Goal: Task Accomplishment & Management: Use online tool/utility

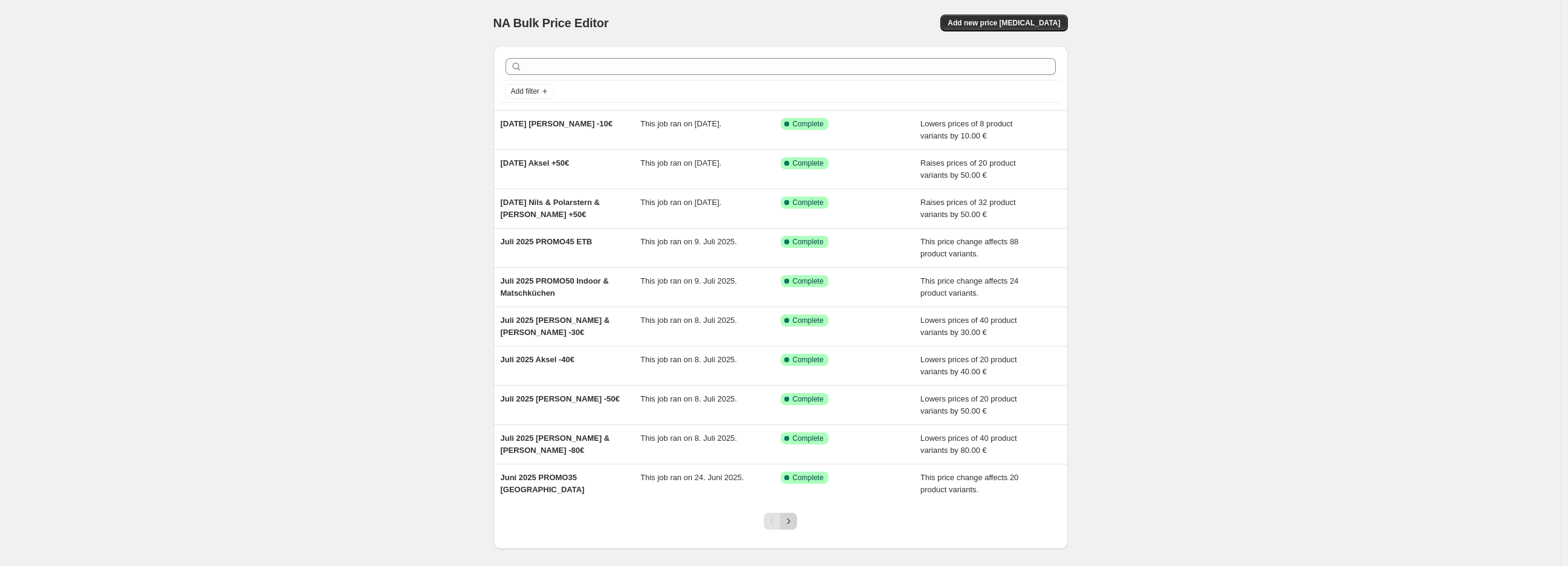
click at [792, 522] on icon "Next" at bounding box center [788, 520] width 12 height 12
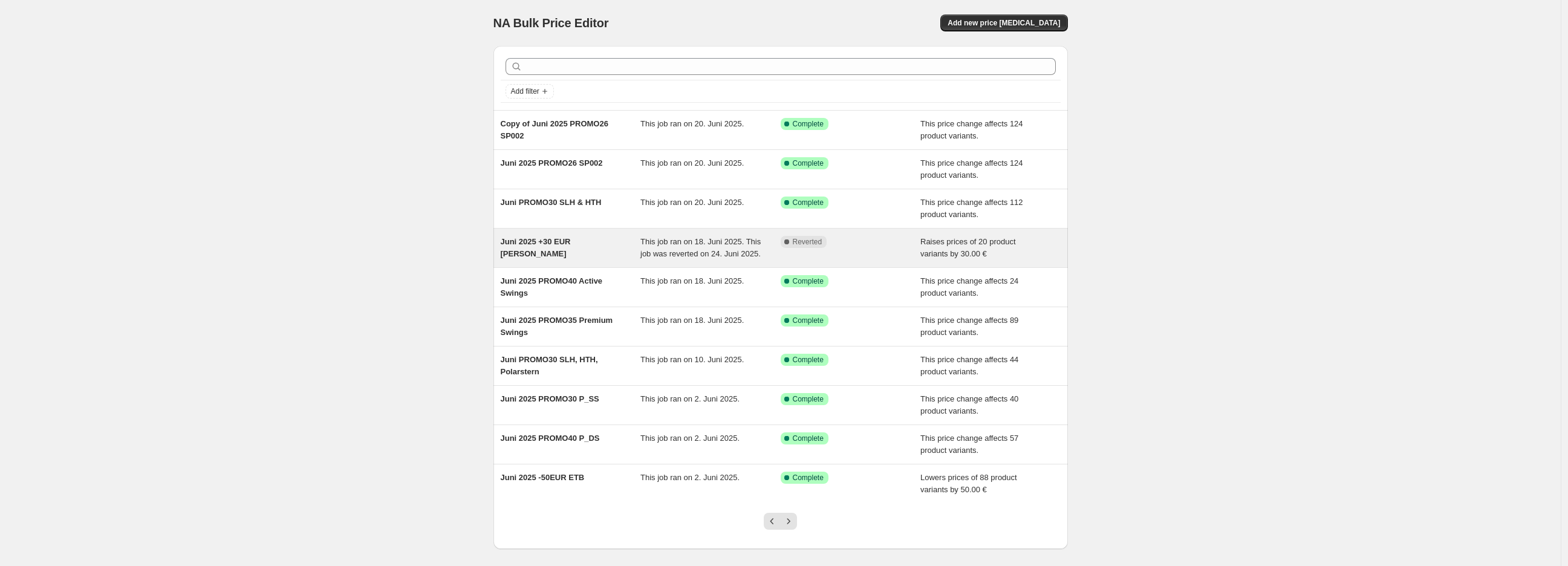
click at [540, 253] on div "Juni 2025 +30 EUR [PERSON_NAME]" at bounding box center [571, 247] width 140 height 24
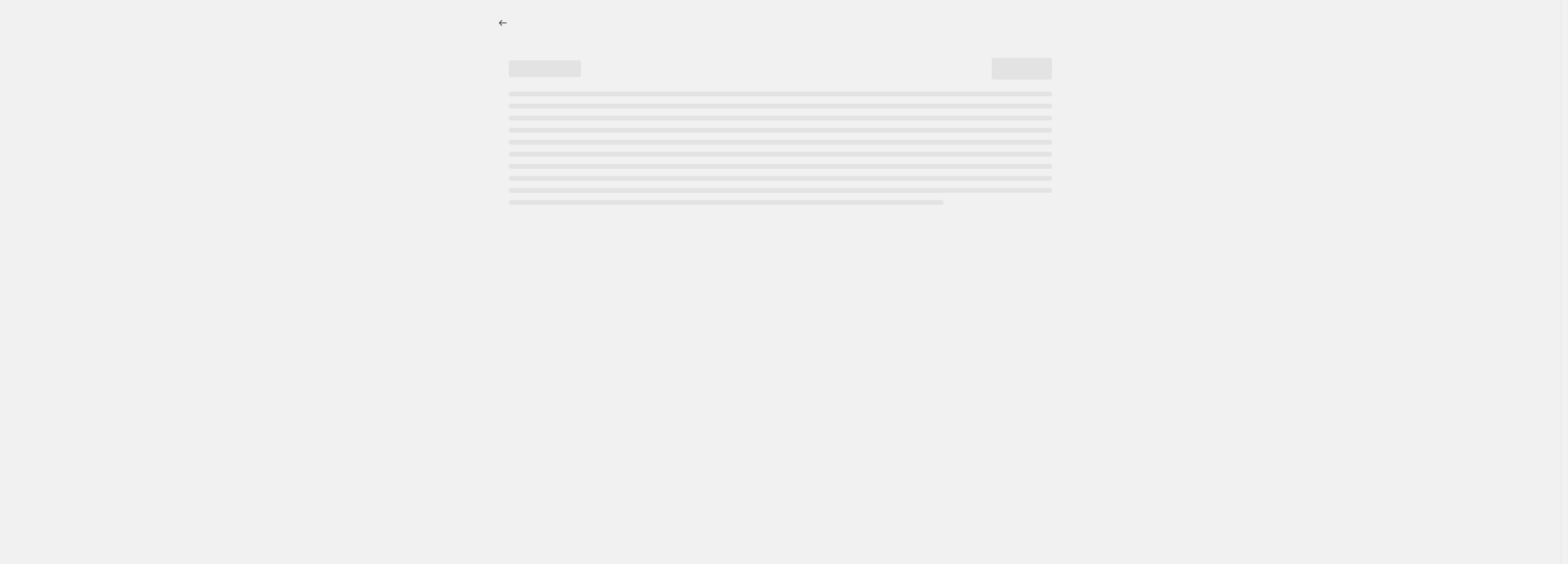
select select "by"
select select "no_change"
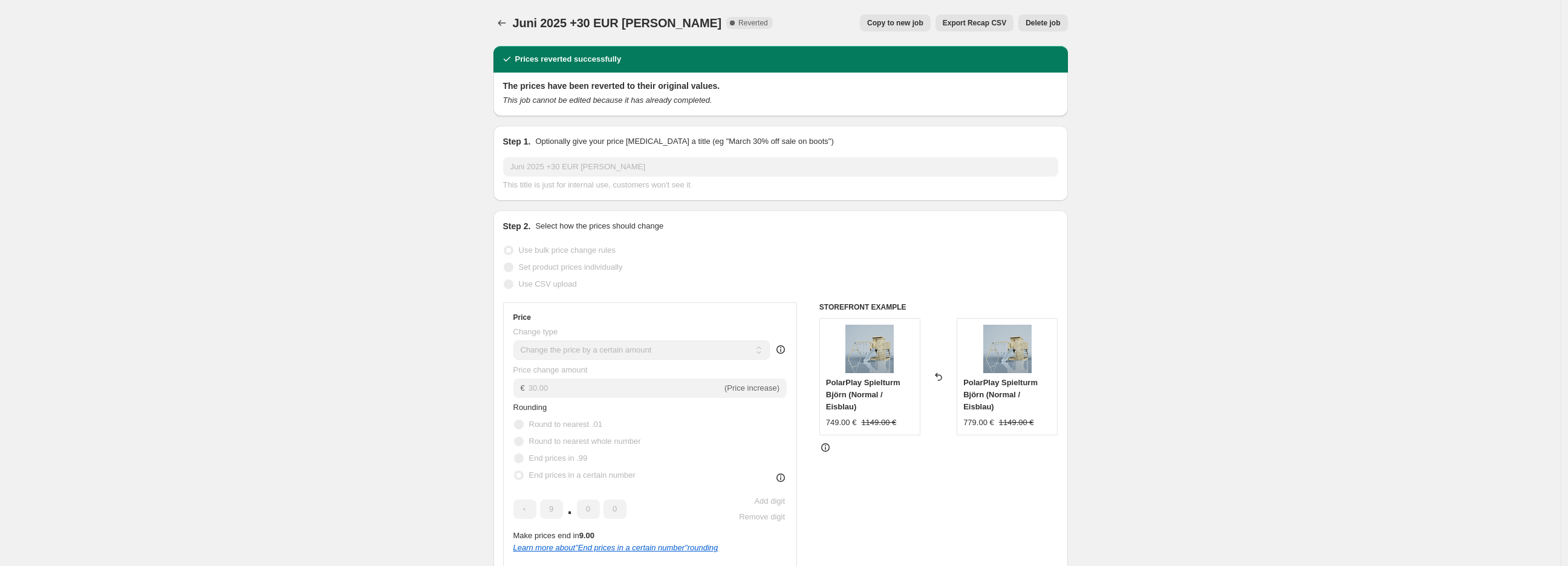
click at [915, 20] on span "Copy to new job" at bounding box center [895, 23] width 56 height 10
select select "by"
select select "no_change"
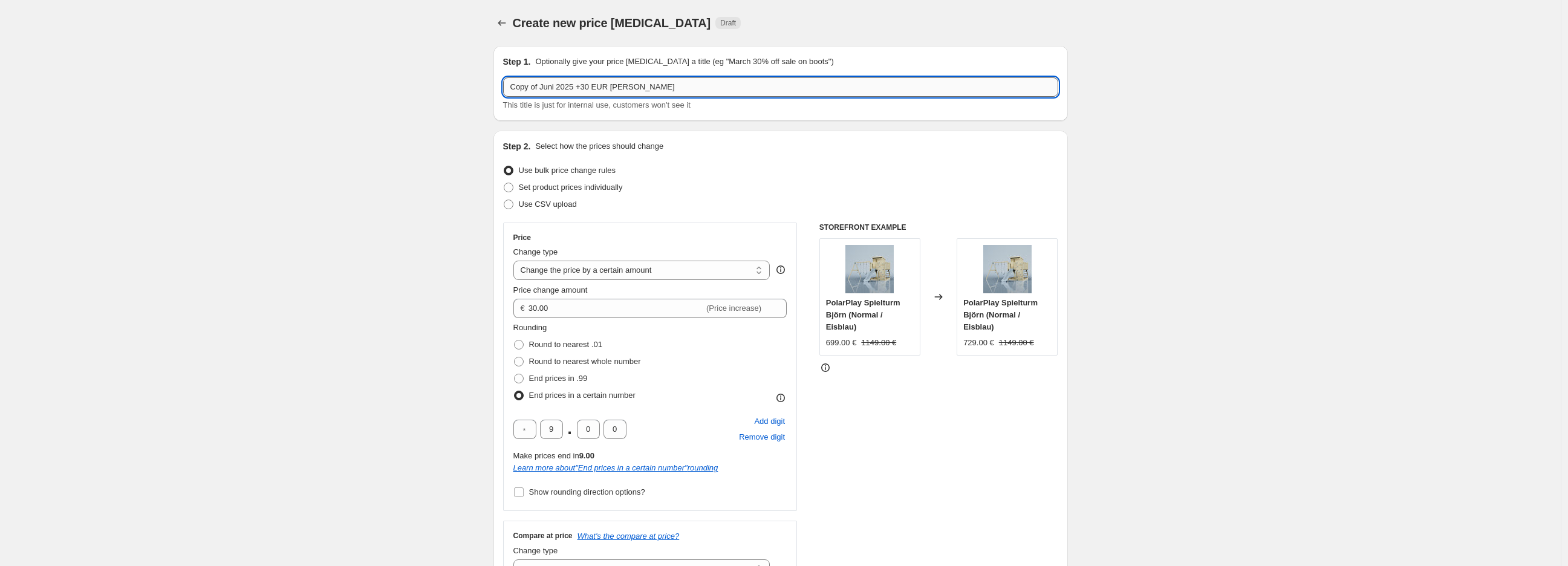
click at [648, 91] on input "Copy of Juni 2025 +30 EUR [PERSON_NAME]" at bounding box center [780, 86] width 555 height 19
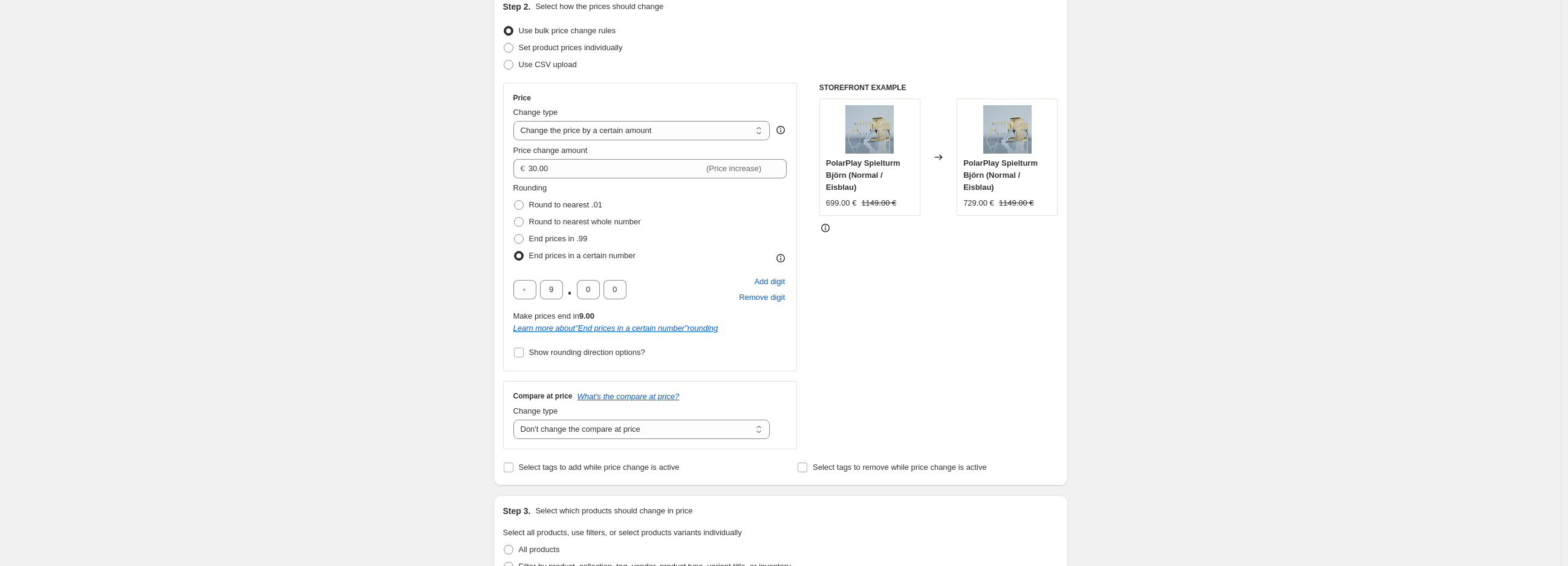
scroll to position [144, 0]
type input "[DATE] +50 EUR Björn"
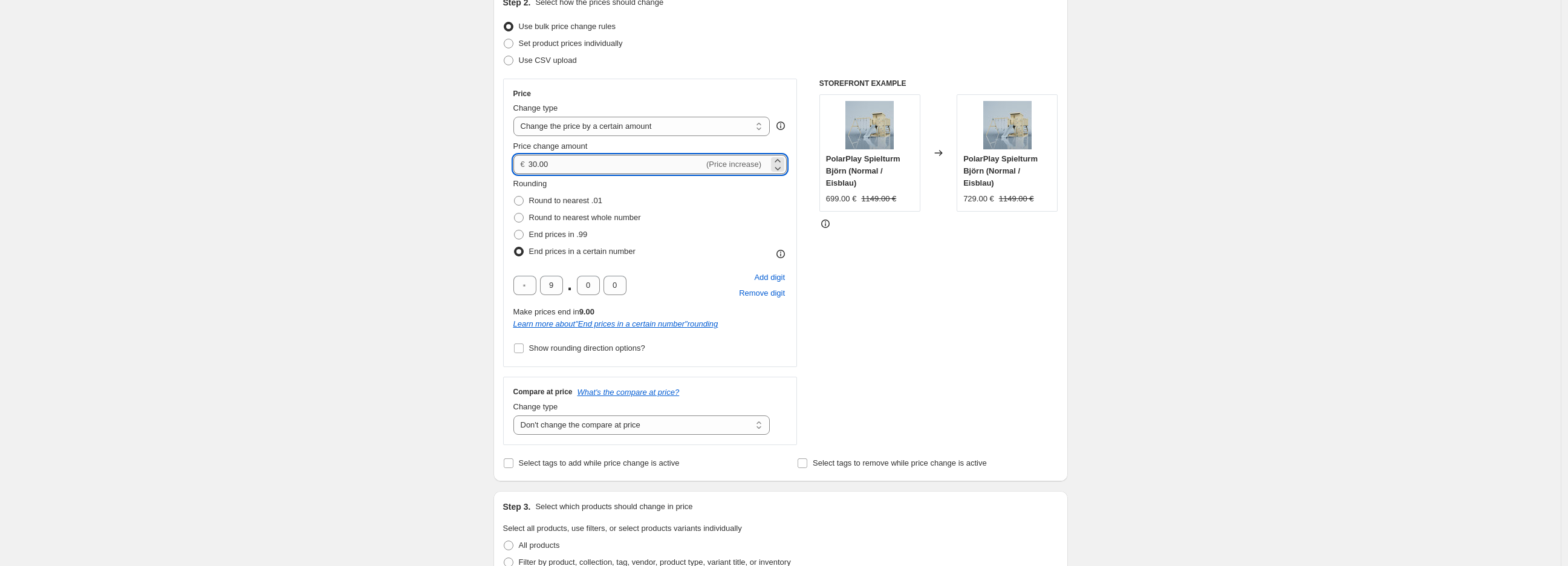
click at [679, 165] on input "30.00" at bounding box center [615, 164] width 175 height 19
type input "50.00"
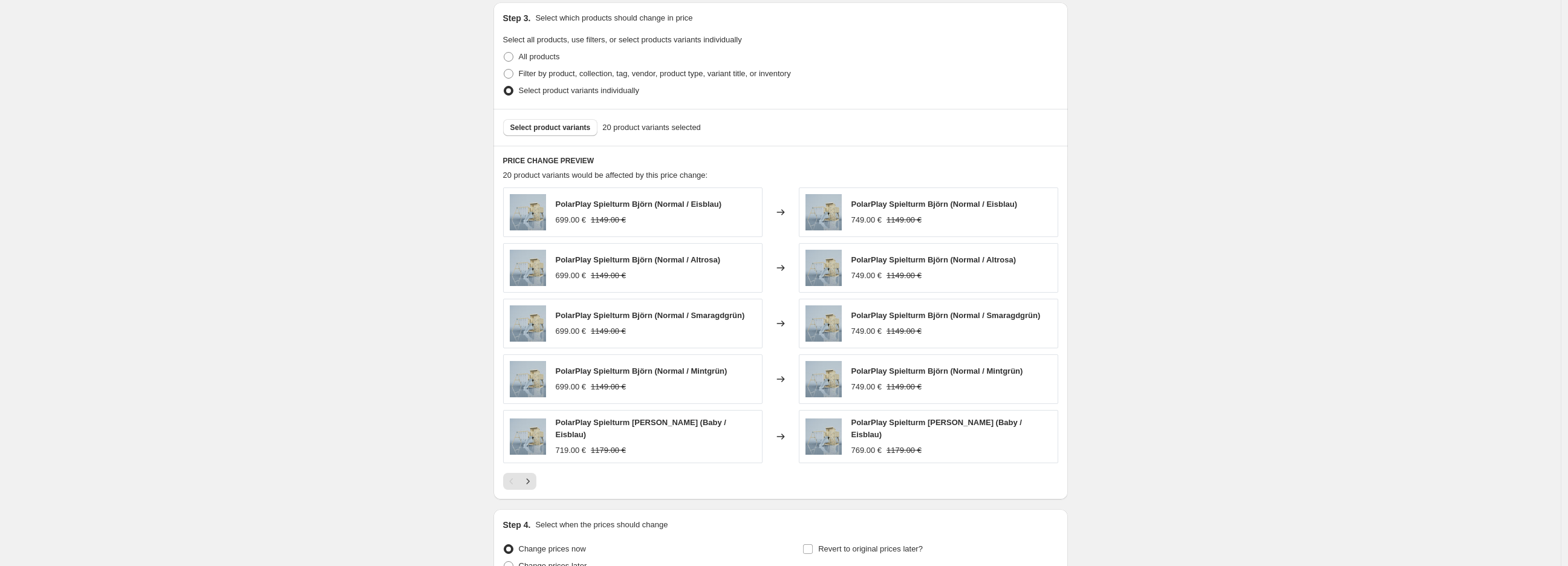
scroll to position [751, 0]
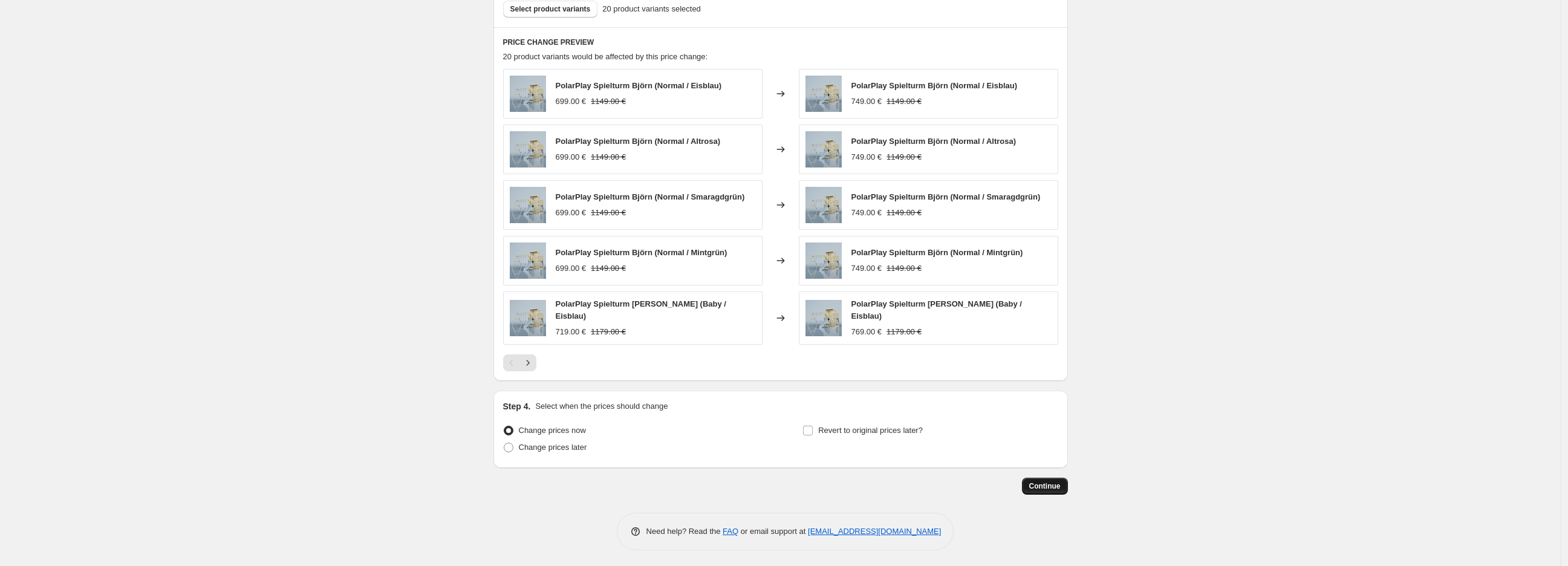
click at [1052, 488] on span "Continue" at bounding box center [1045, 485] width 31 height 10
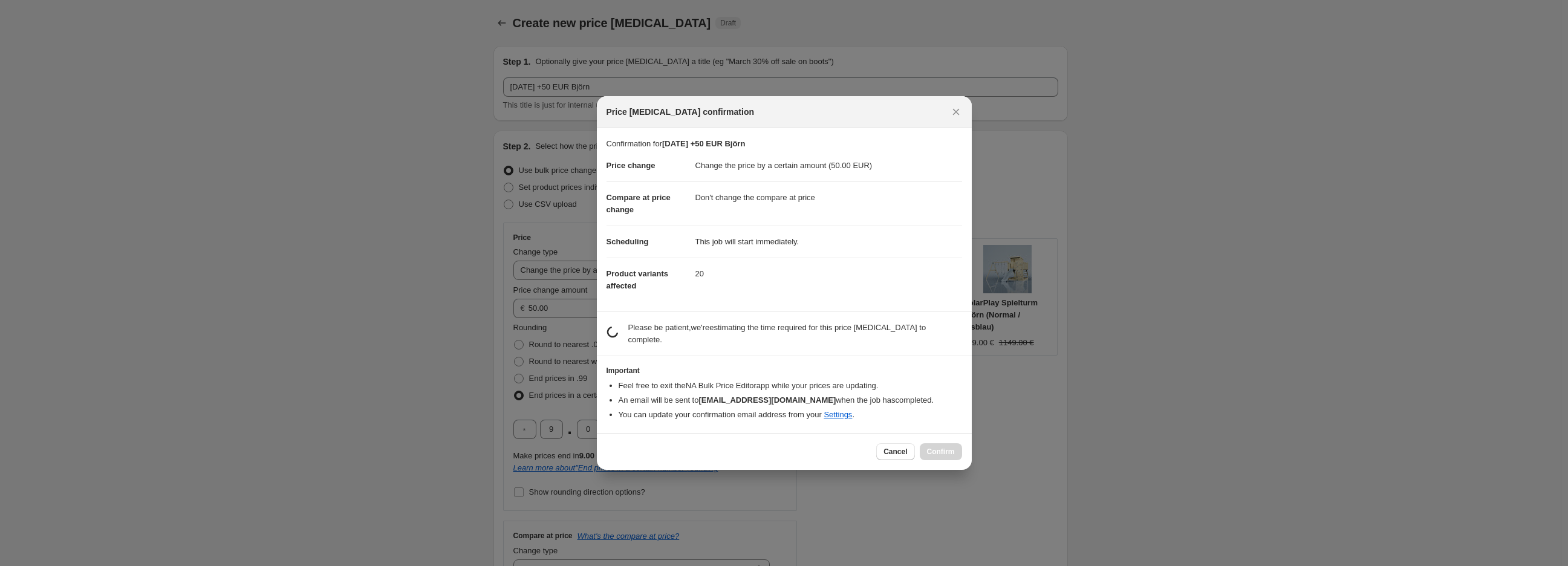
scroll to position [0, 0]
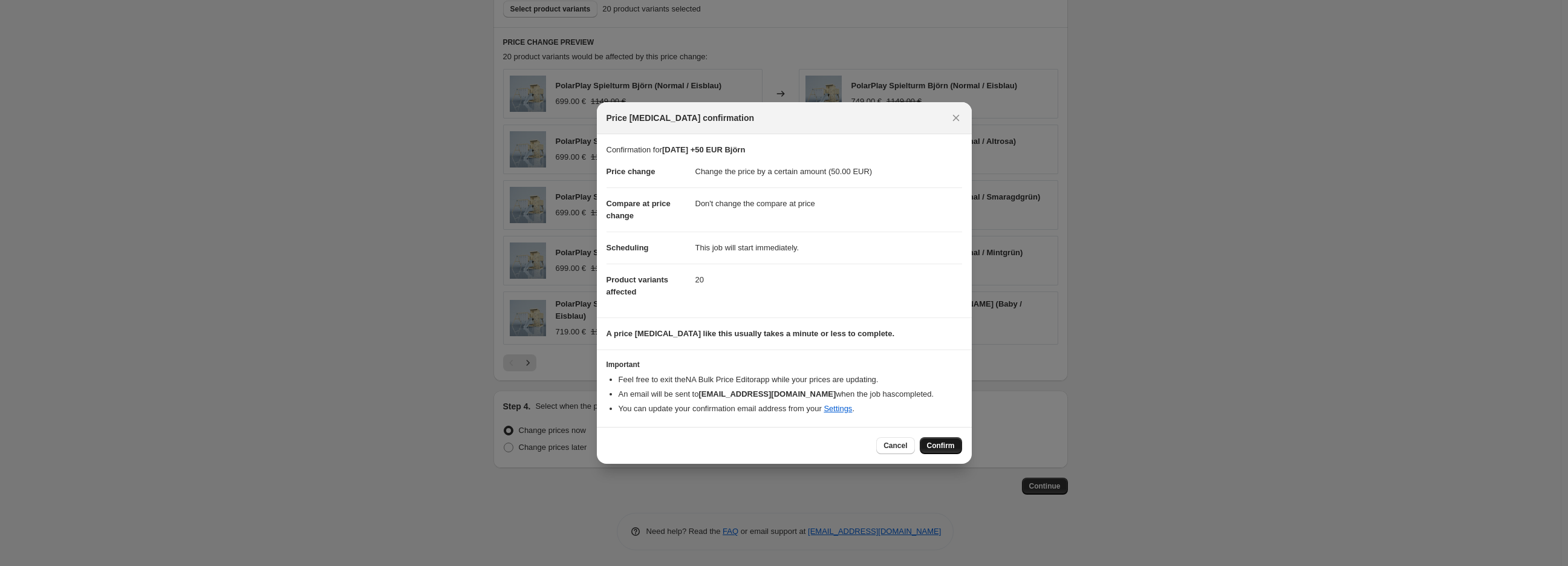
click at [953, 447] on span "Confirm" at bounding box center [941, 445] width 27 height 10
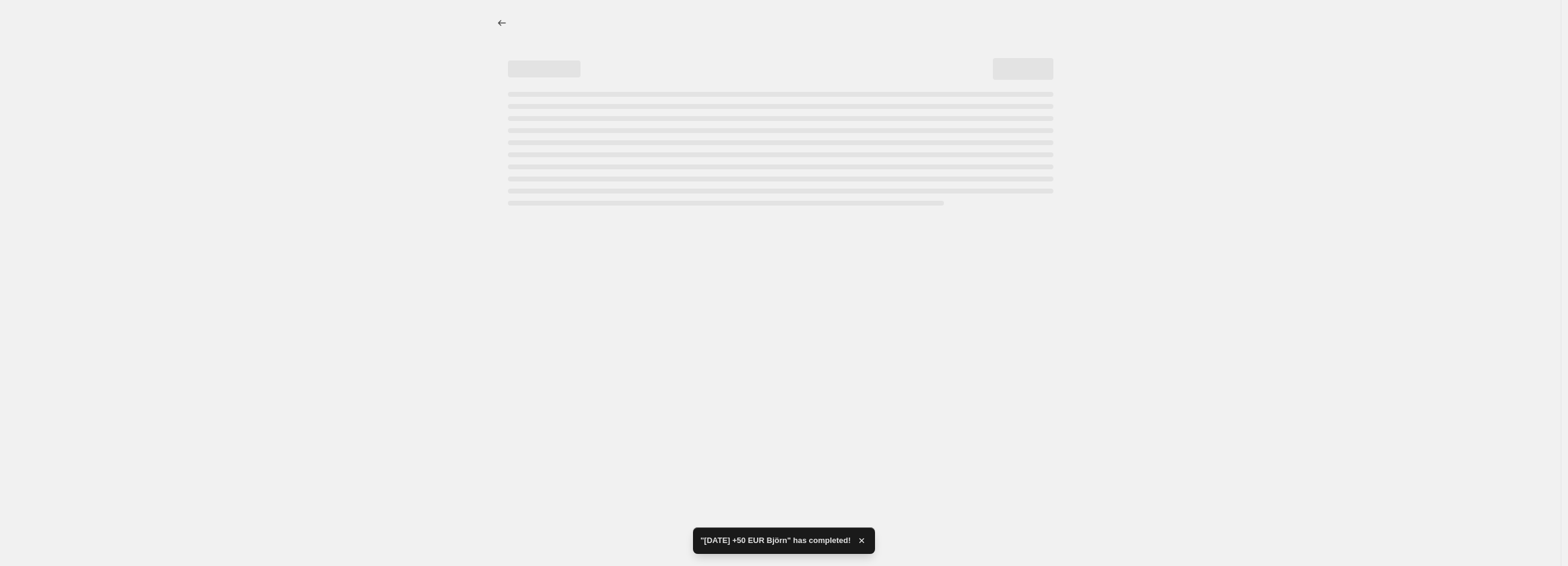
select select "by"
select select "no_change"
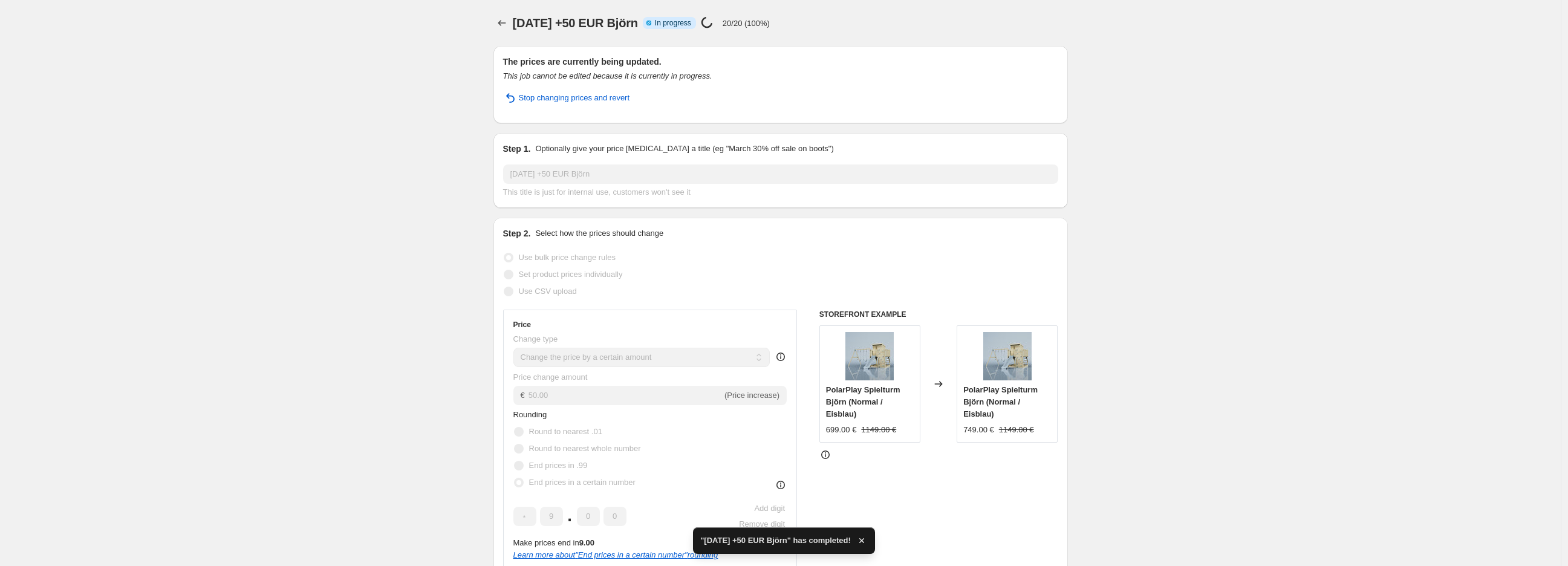
click at [1568, 22] on html "Home Settings Plans Skip to content [DATE] +50 EUR [PERSON_NAME]. This page is …" at bounding box center [784, 283] width 1568 height 566
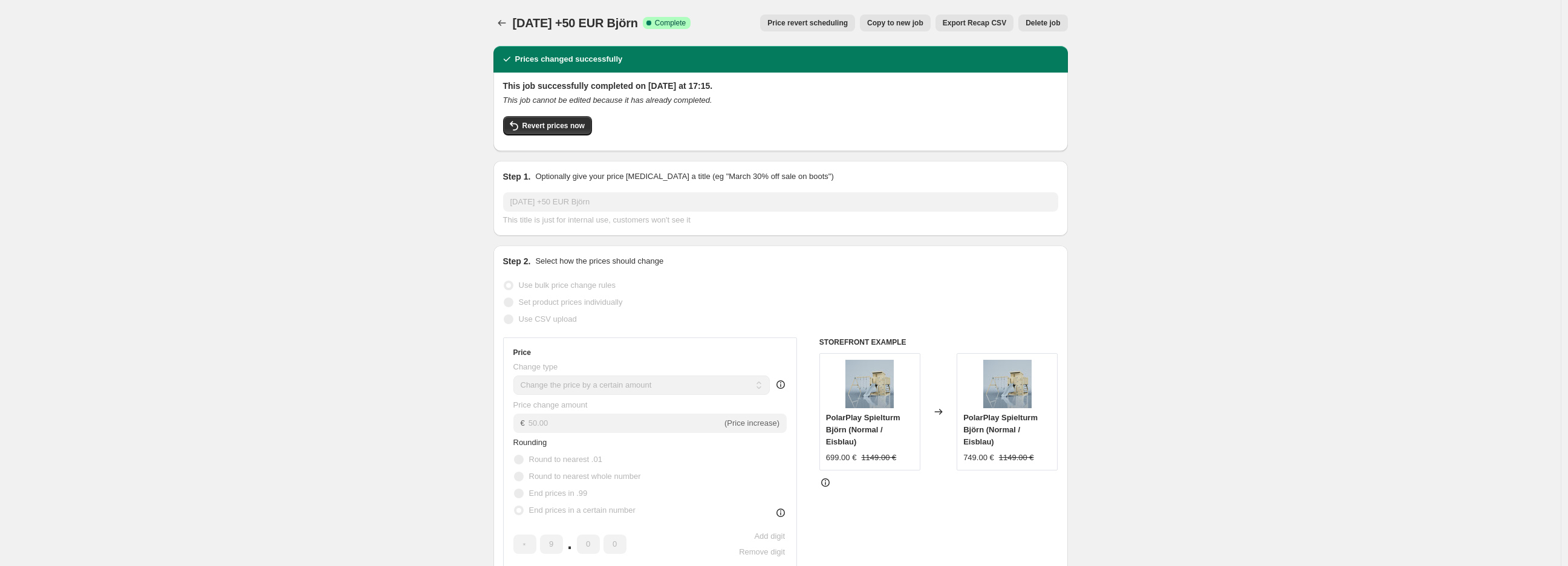
click at [911, 24] on span "Copy to new job" at bounding box center [895, 23] width 56 height 10
select select "by"
select select "no_change"
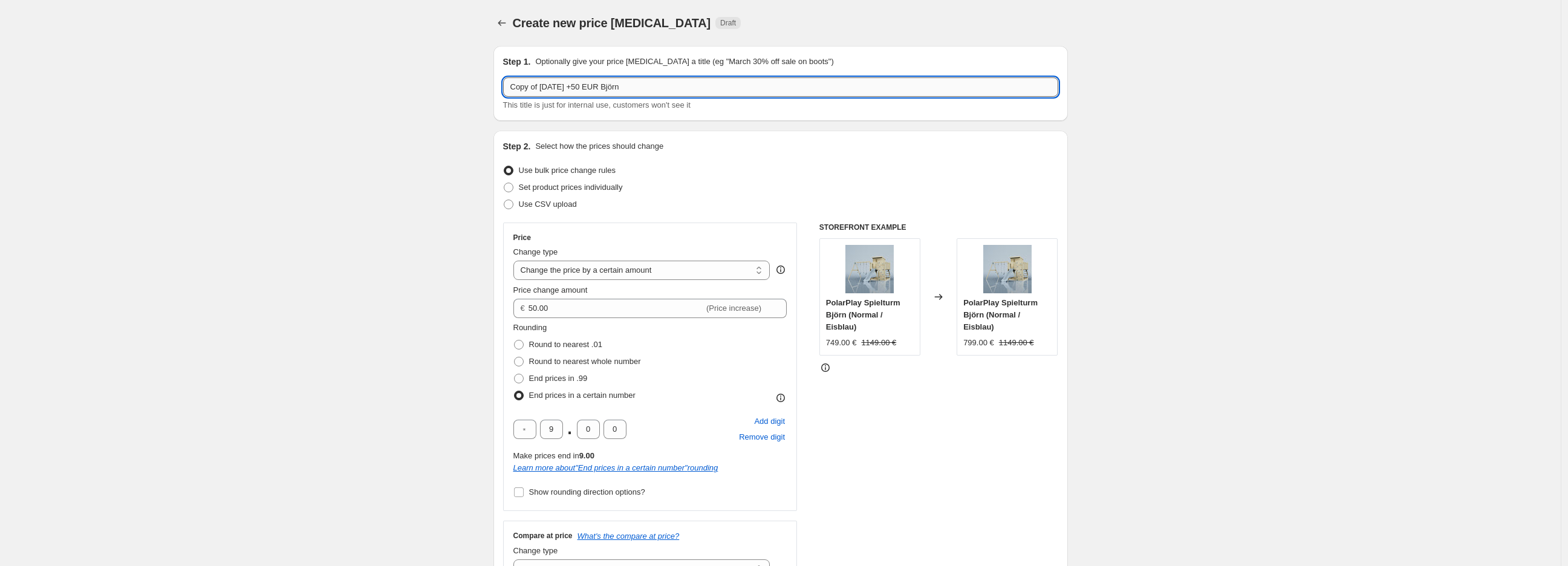
click at [584, 92] on input "Copy of [DATE] +50 EUR Björn" at bounding box center [780, 86] width 555 height 19
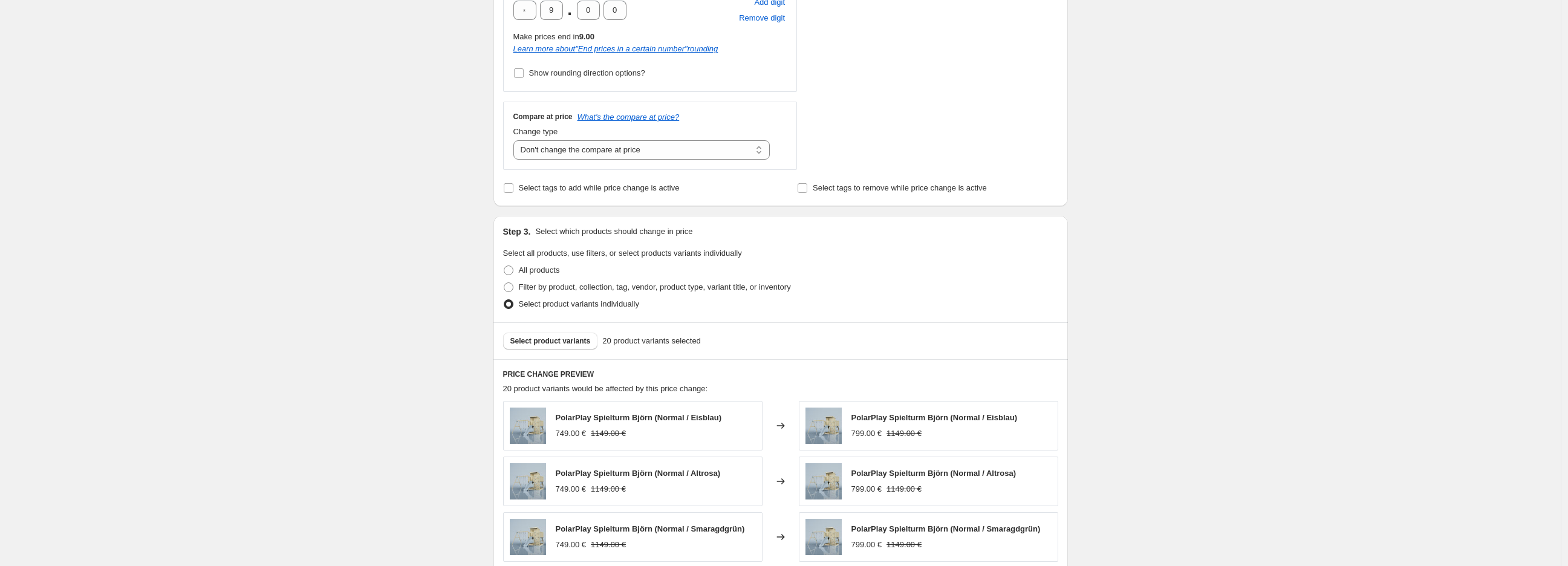
scroll to position [420, 0]
type input "[DATE] +50 EUR Polarstern"
click at [575, 343] on span "Select product variants" at bounding box center [550, 339] width 81 height 10
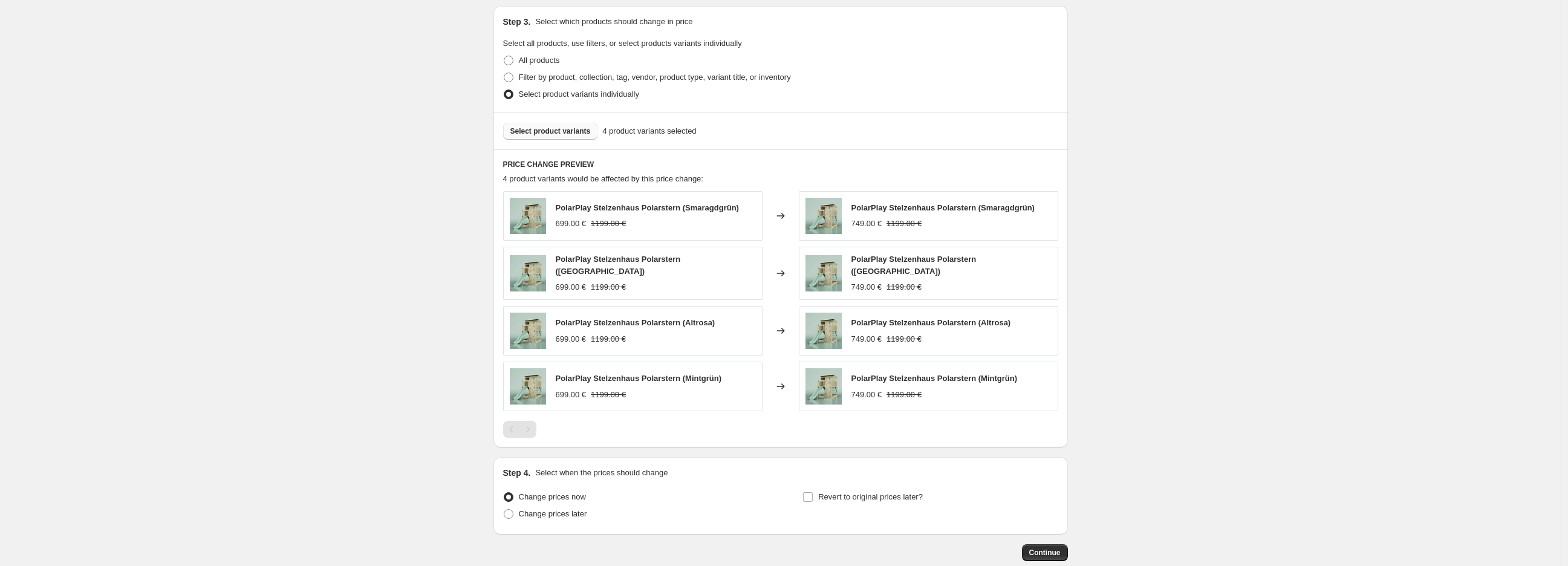
scroll to position [695, 0]
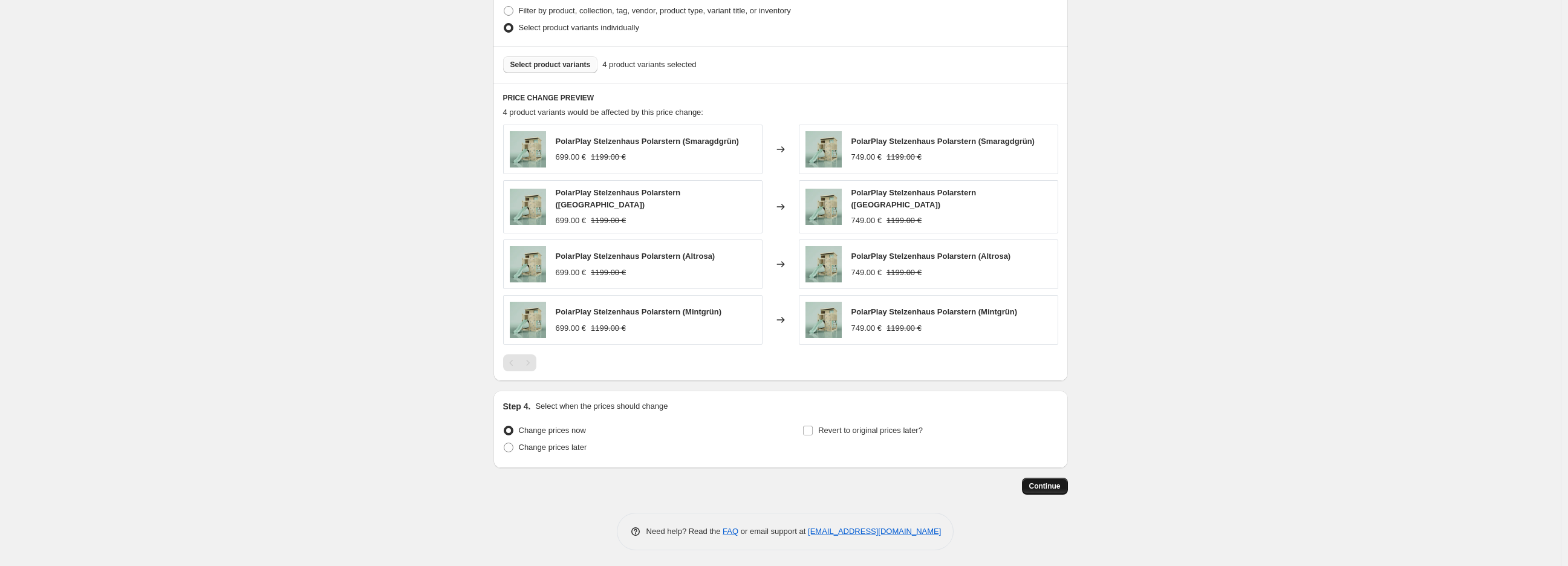
click at [1057, 486] on span "Continue" at bounding box center [1045, 485] width 31 height 10
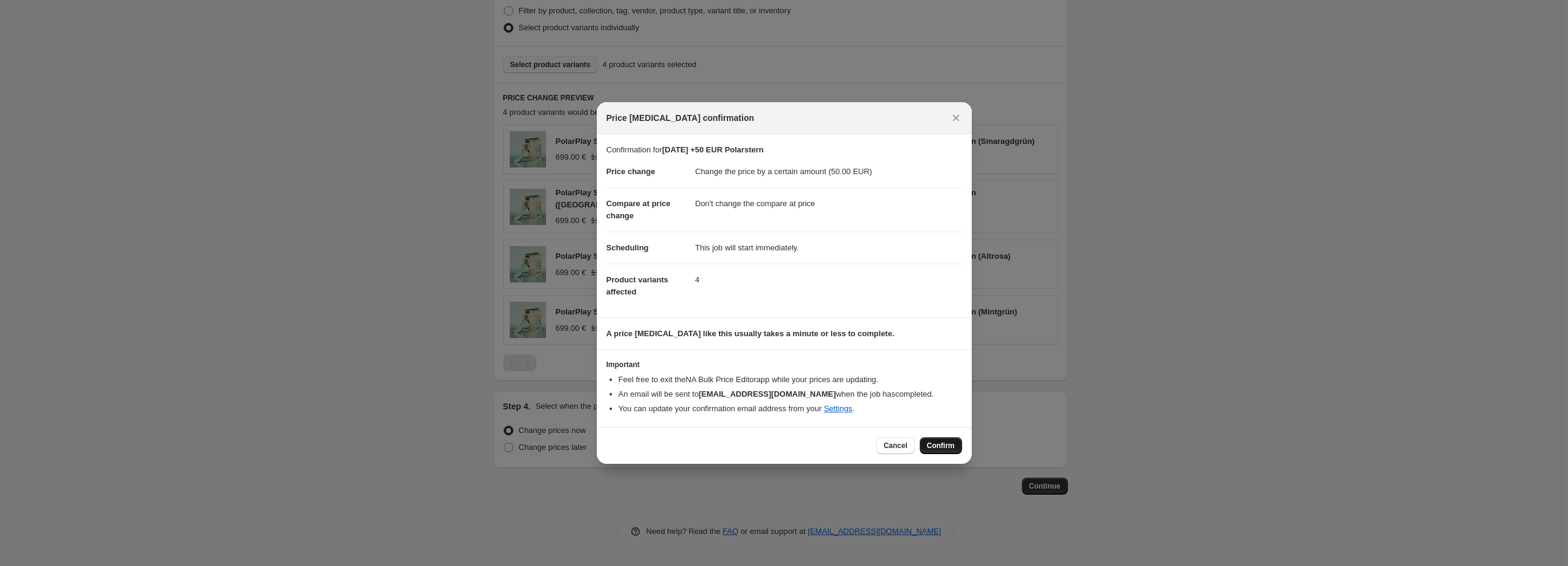
click at [948, 448] on span "Confirm" at bounding box center [941, 445] width 27 height 10
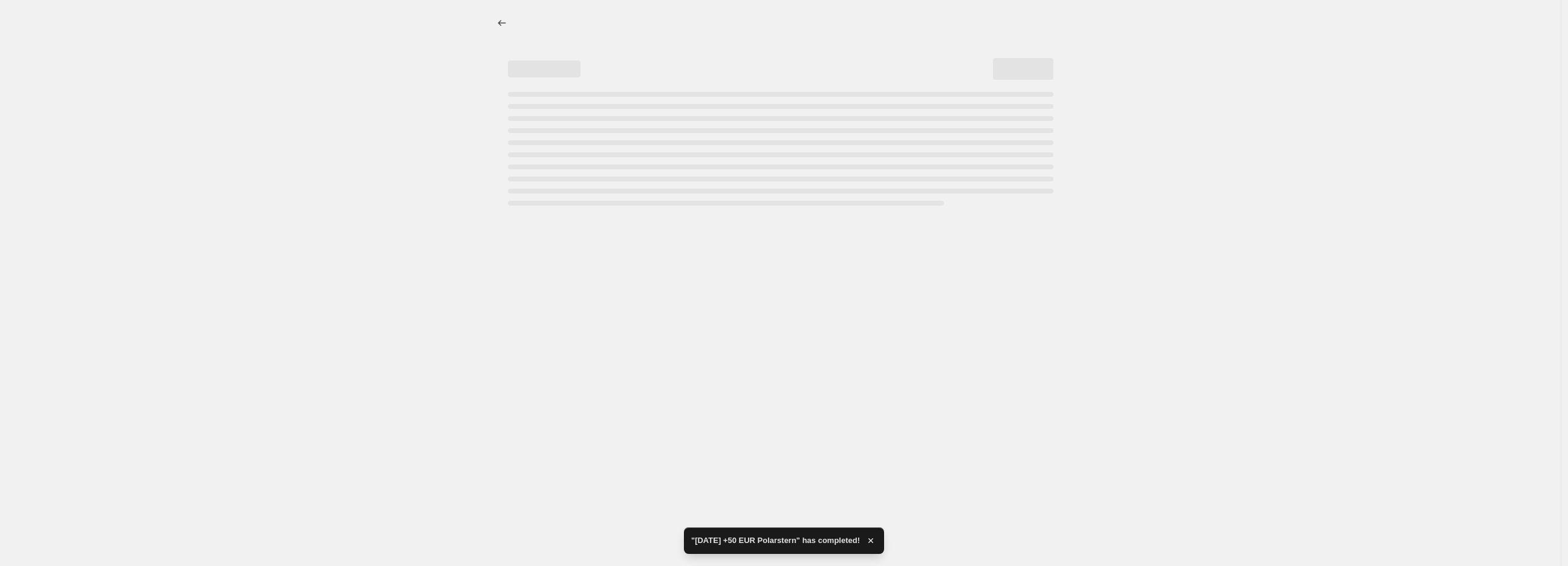
select select "by"
select select "no_change"
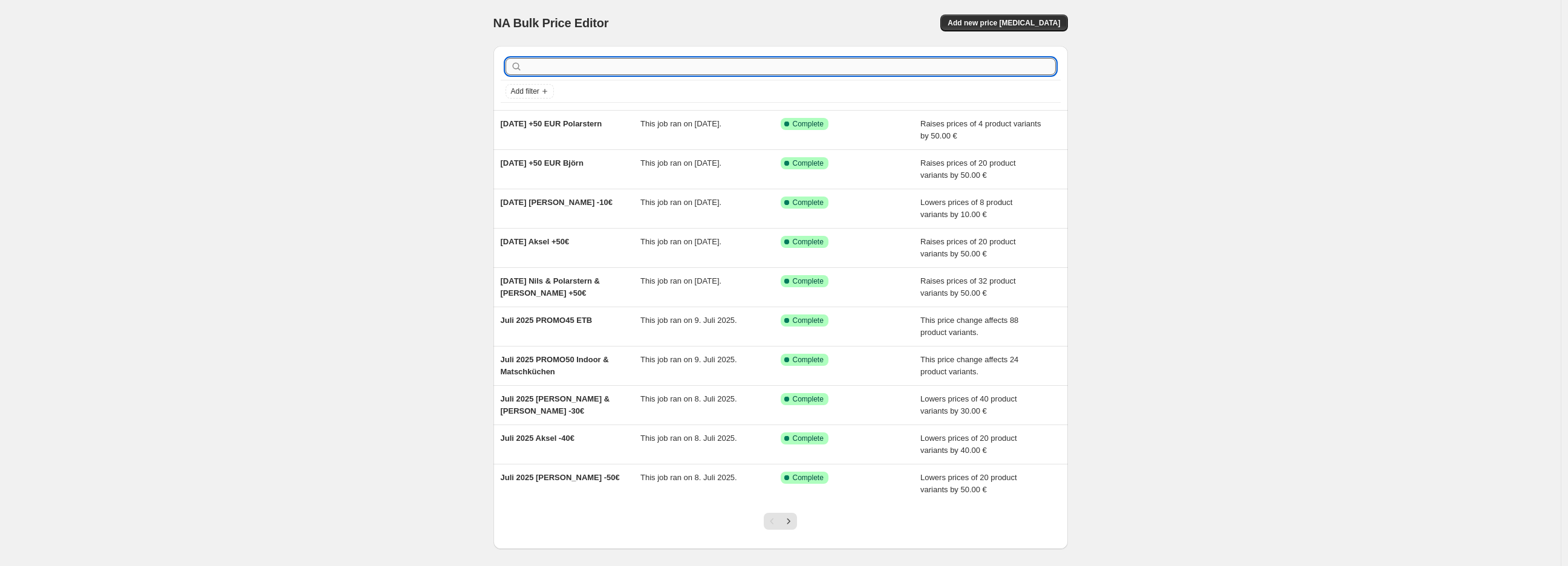
click at [567, 69] on input "text" at bounding box center [790, 66] width 531 height 16
type input "cw"
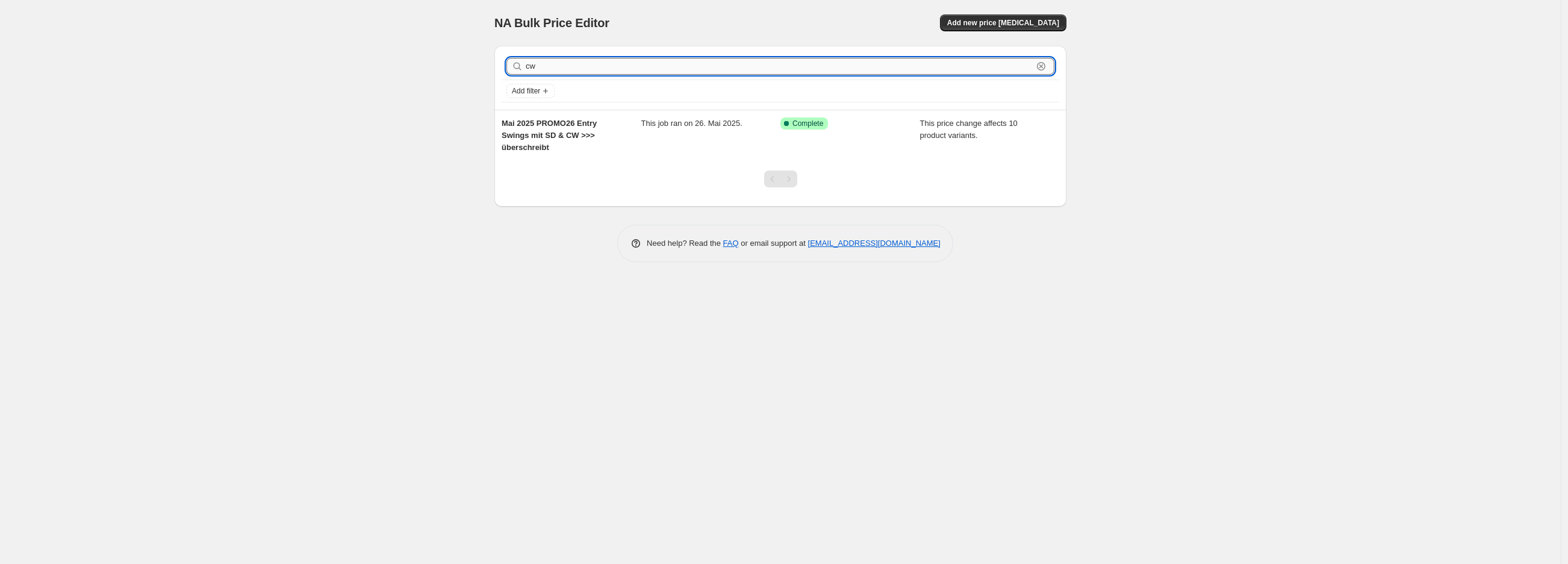
click at [680, 59] on input "cw" at bounding box center [779, 66] width 507 height 16
type input "premium"
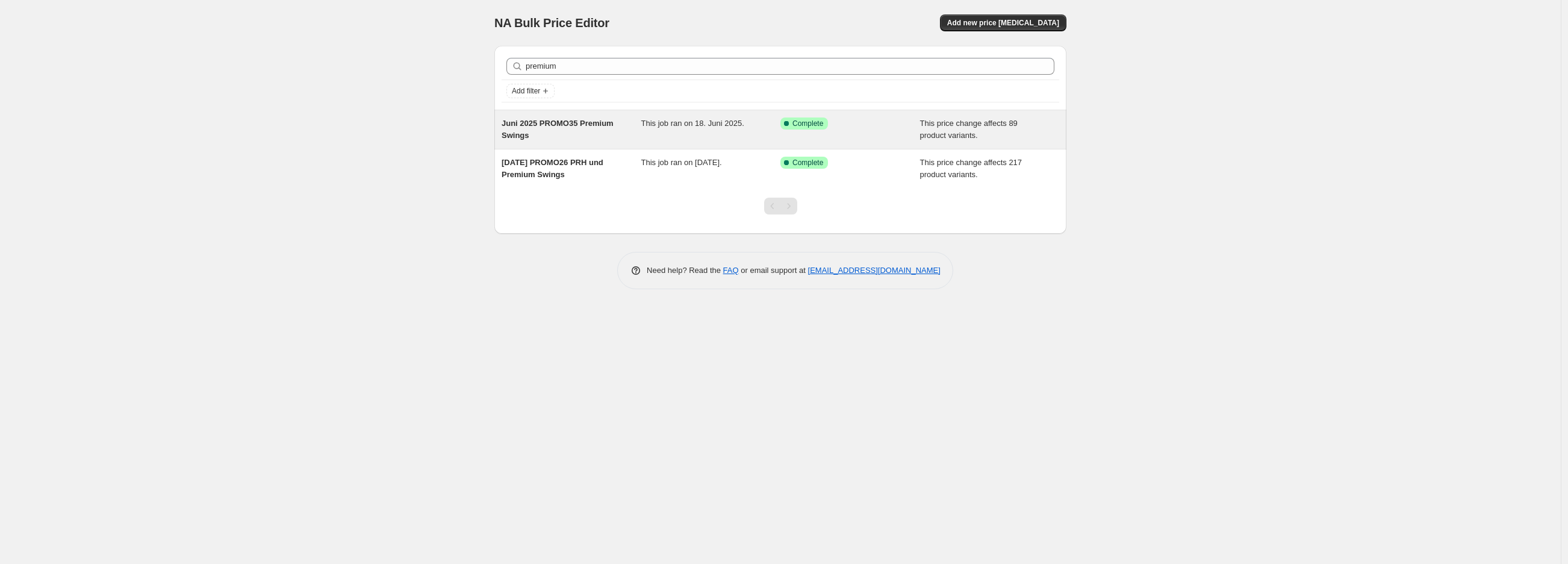
click at [574, 136] on div "Juni 2025 PROMO35 Premium Swings" at bounding box center [571, 130] width 140 height 24
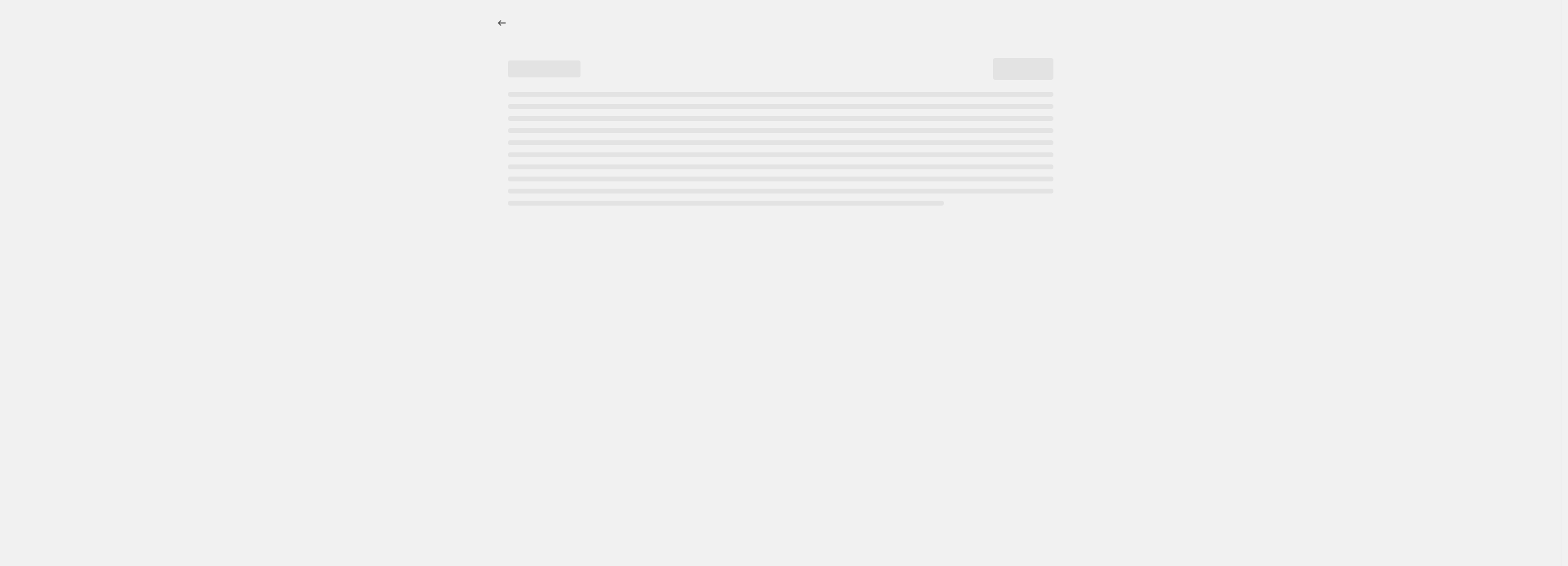
select select "pcap"
select select "no_change"
select select "collection"
select select "vendor"
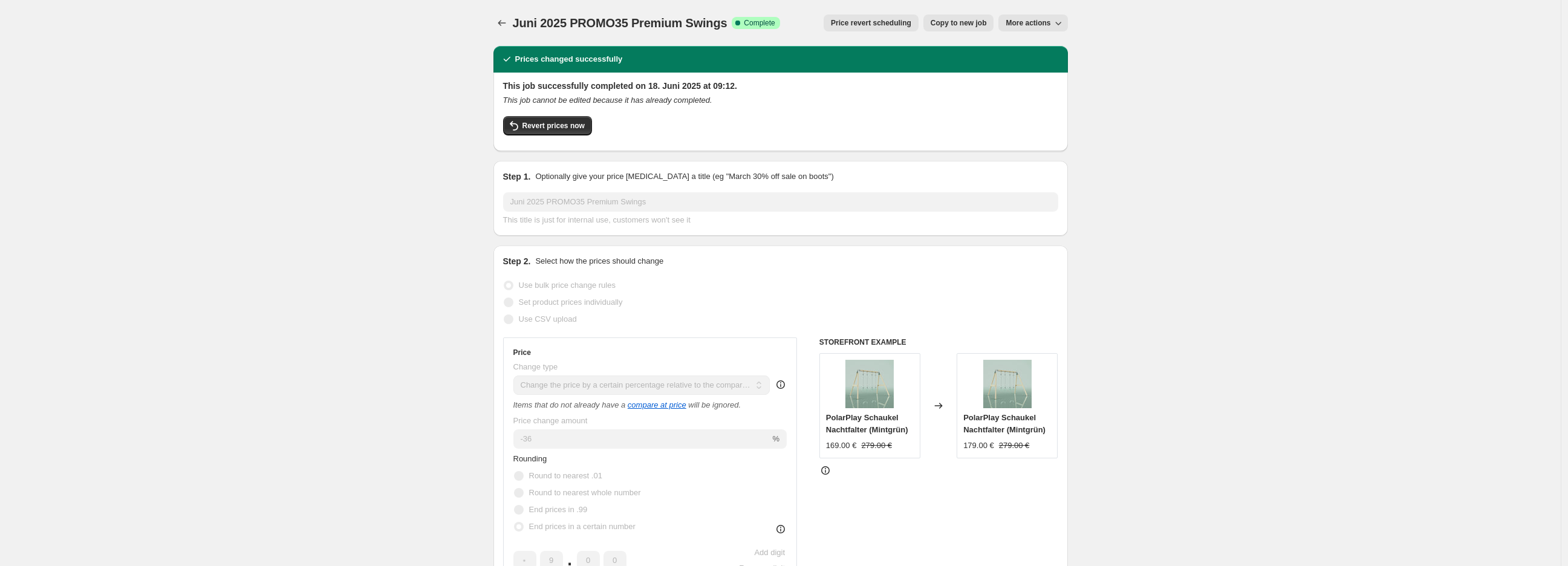
click at [970, 24] on span "Copy to new job" at bounding box center [958, 23] width 56 height 10
select select "pcap"
select select "no_change"
select select "collection"
select select "vendor"
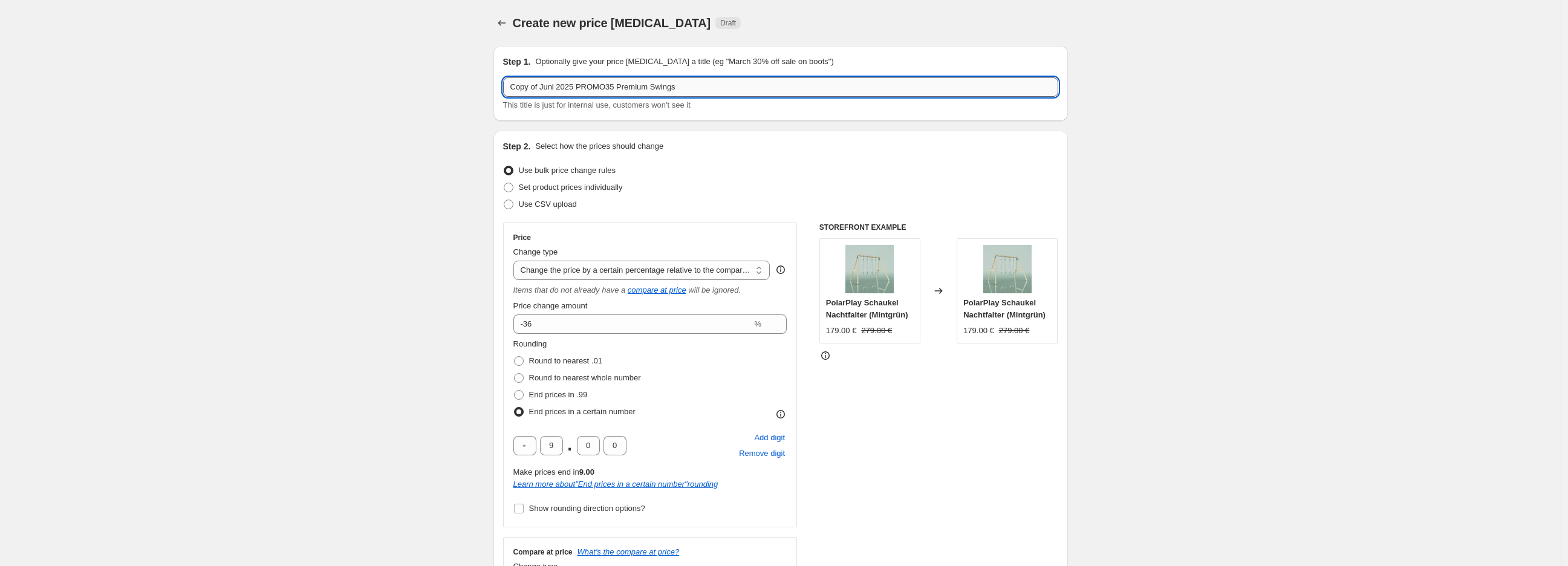
click at [551, 86] on input "Copy of Juni 2025 PROMO35 Premium Swings" at bounding box center [780, 86] width 555 height 19
type input "[DATE] PROMO30 Premium Swings CW"
click at [571, 320] on input "-36" at bounding box center [632, 323] width 239 height 19
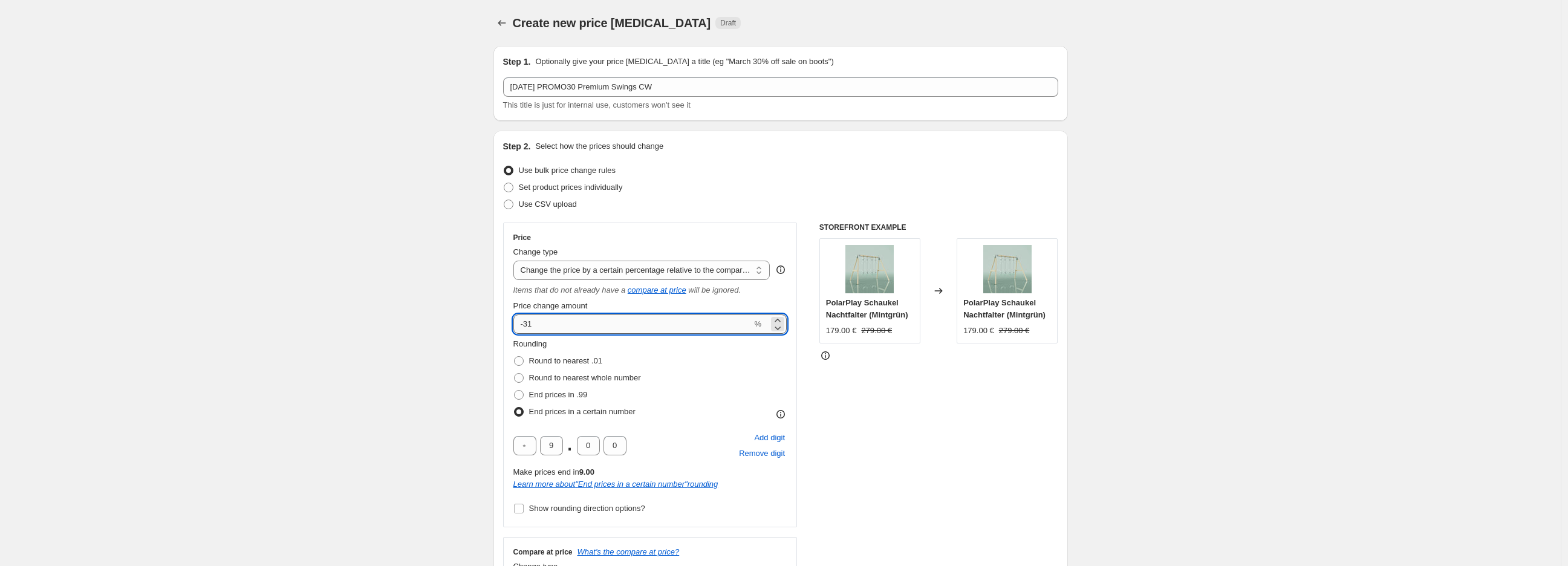
type input "-31"
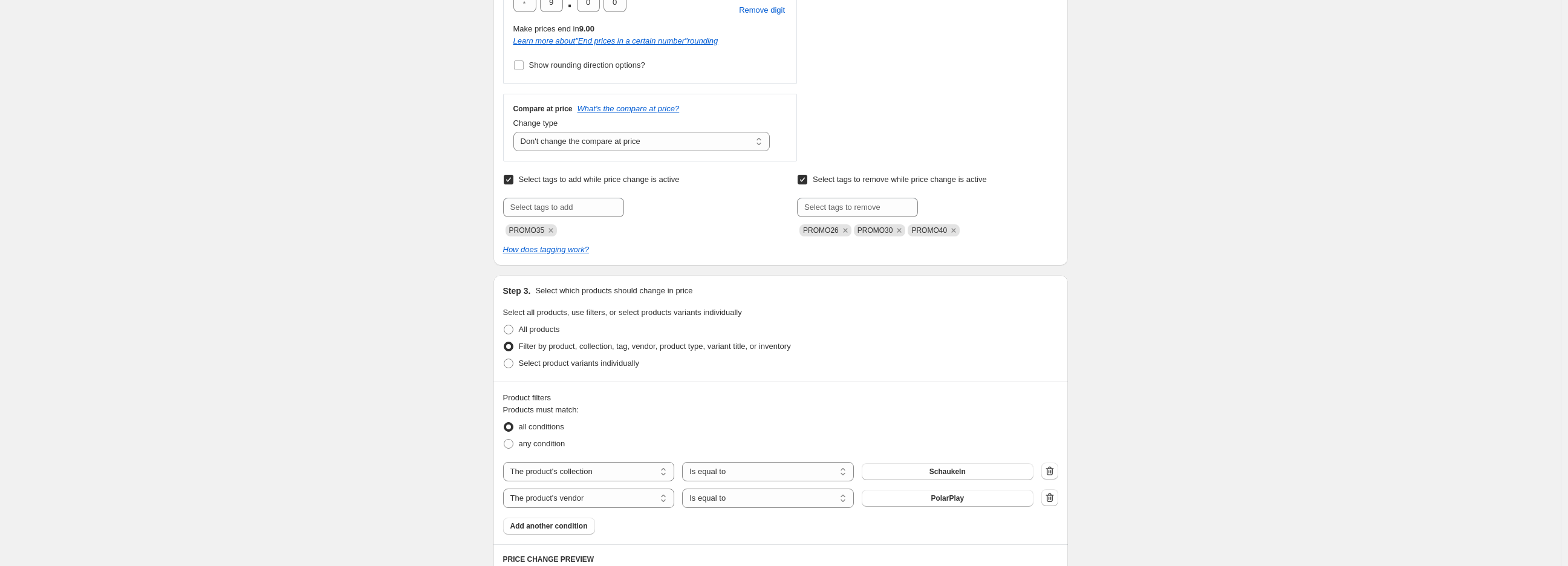
scroll to position [404, 0]
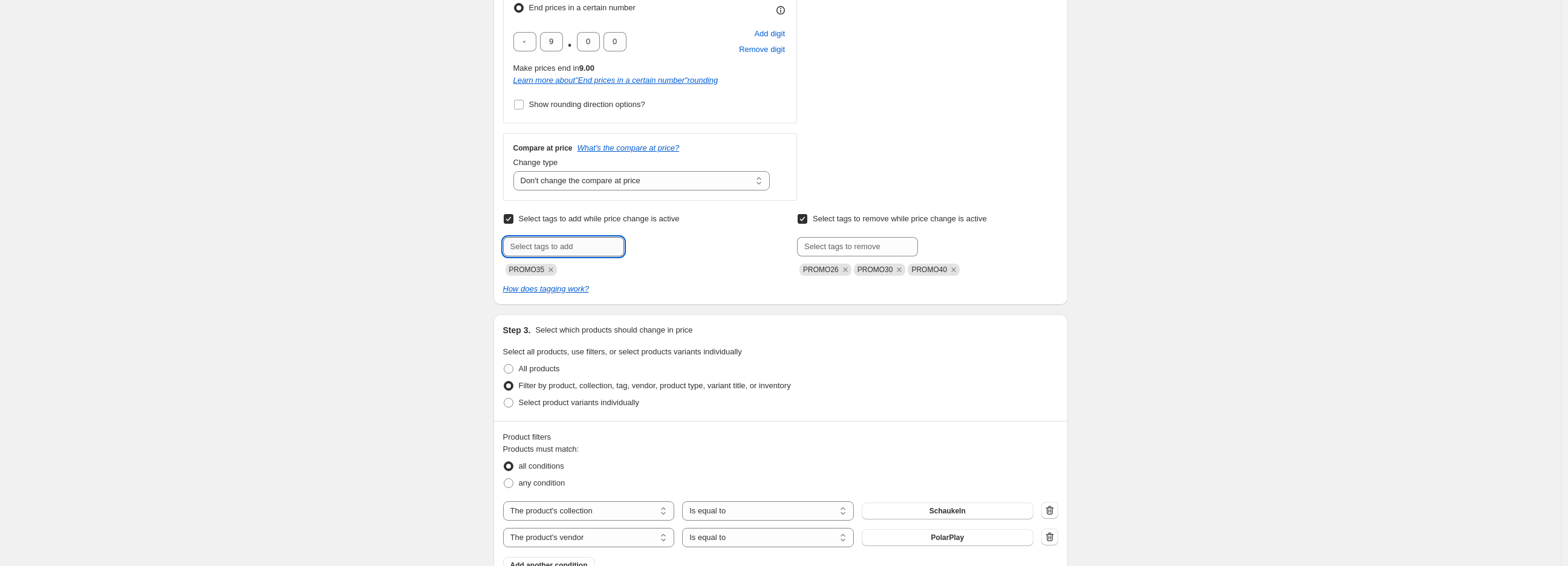
click at [577, 246] on input "text" at bounding box center [563, 246] width 121 height 19
type input "promo30"
click at [649, 250] on span "Add promo30" at bounding box center [657, 245] width 47 height 10
click at [552, 269] on icon "Remove PROMO35" at bounding box center [550, 269] width 5 height 5
click at [875, 254] on input "text" at bounding box center [857, 246] width 121 height 19
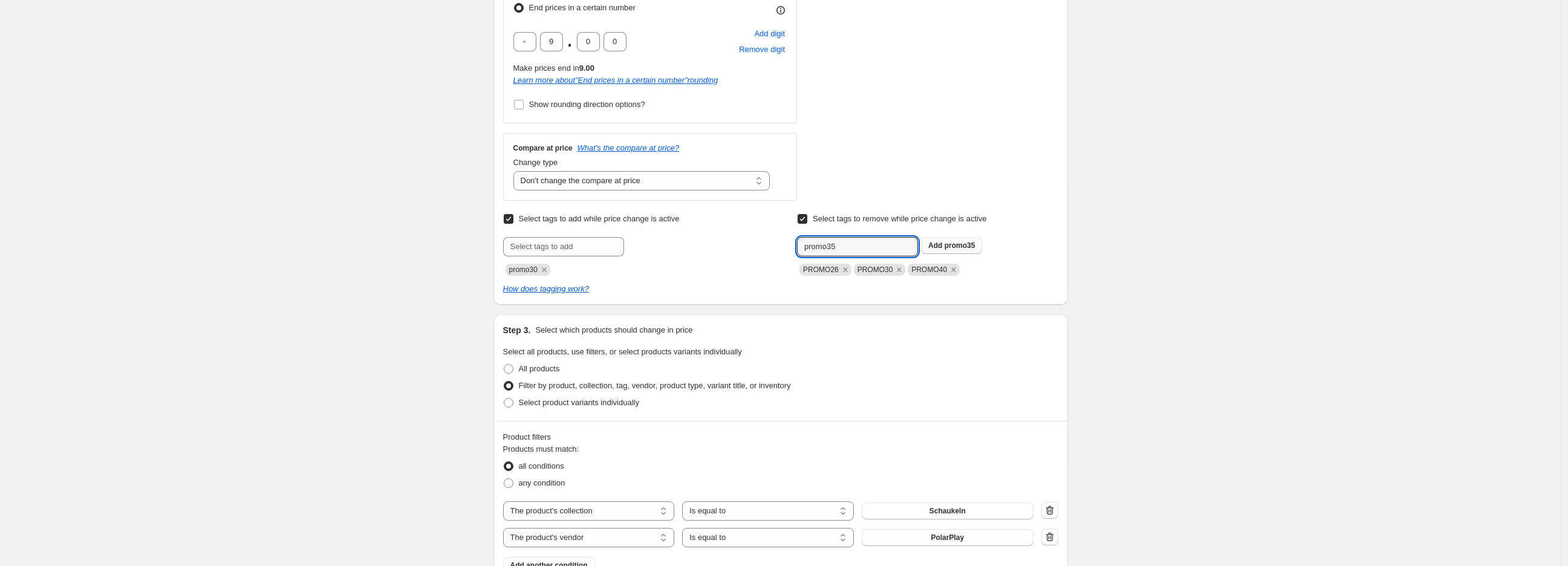
type input "promo35"
click at [960, 249] on span "promo35" at bounding box center [960, 245] width 31 height 8
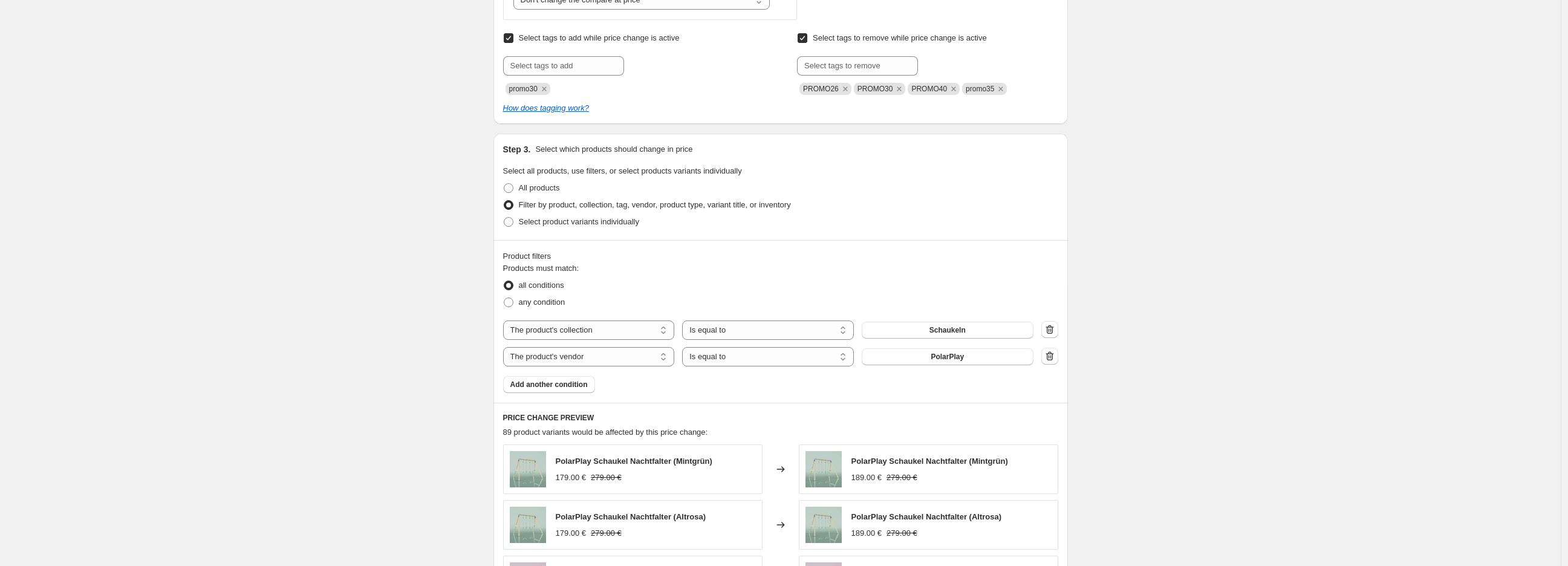
scroll to position [586, 0]
click at [604, 332] on select "The product The product's collection The product's tag The product's vendor The…" at bounding box center [588, 328] width 171 height 19
select select "tag"
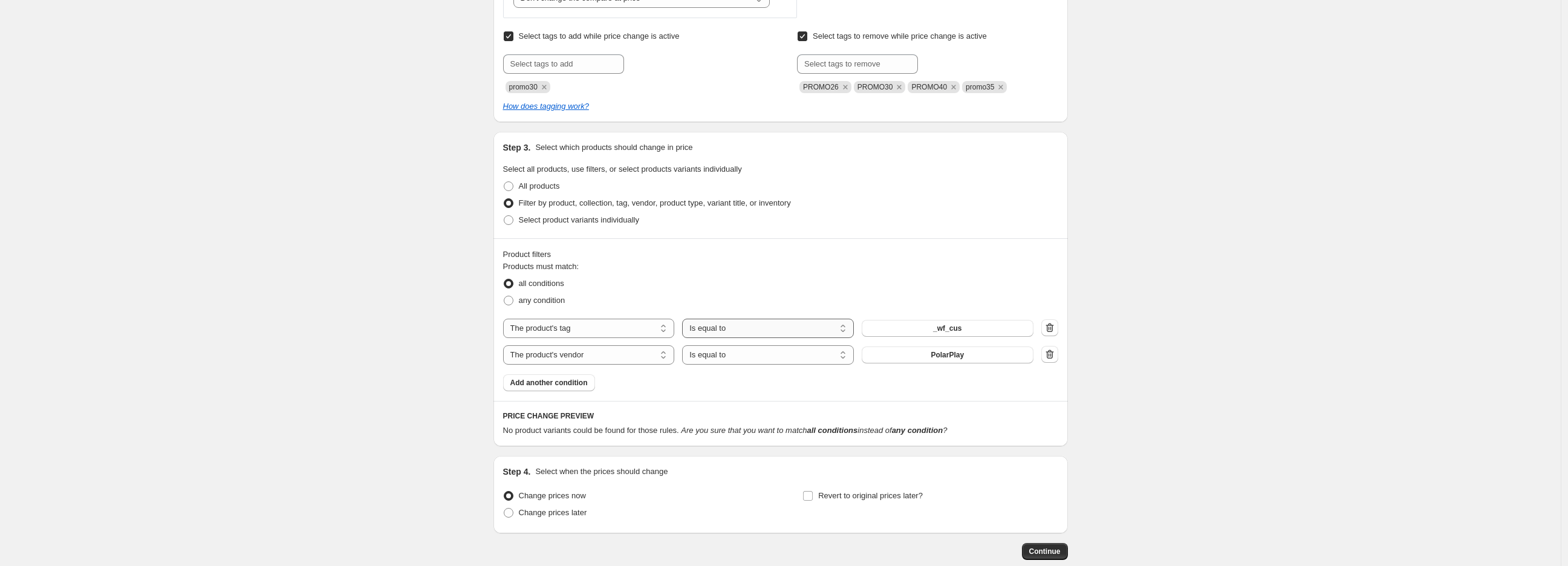
click at [784, 332] on select "Is equal to Is not equal to" at bounding box center [768, 328] width 171 height 19
click at [685, 320] on select "Is equal to Is not equal to" at bounding box center [768, 328] width 171 height 19
click at [935, 324] on button "_wf_cus" at bounding box center [947, 328] width 171 height 16
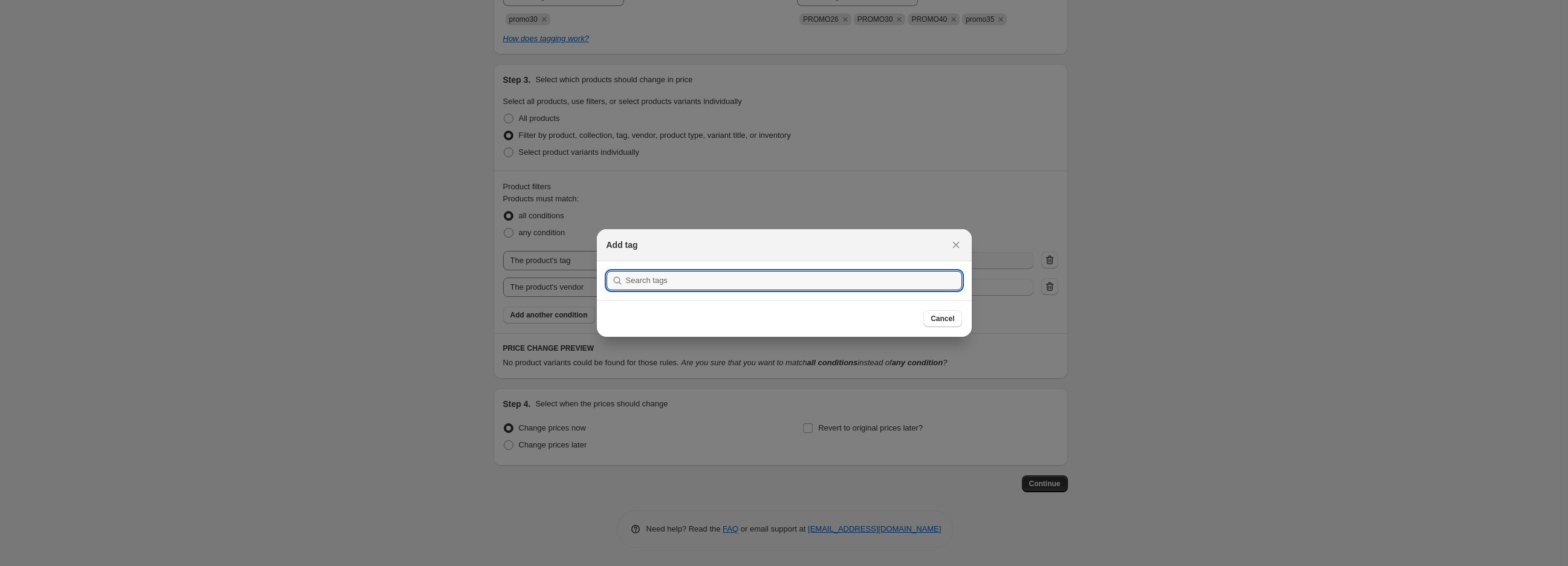
scroll to position [0, 0]
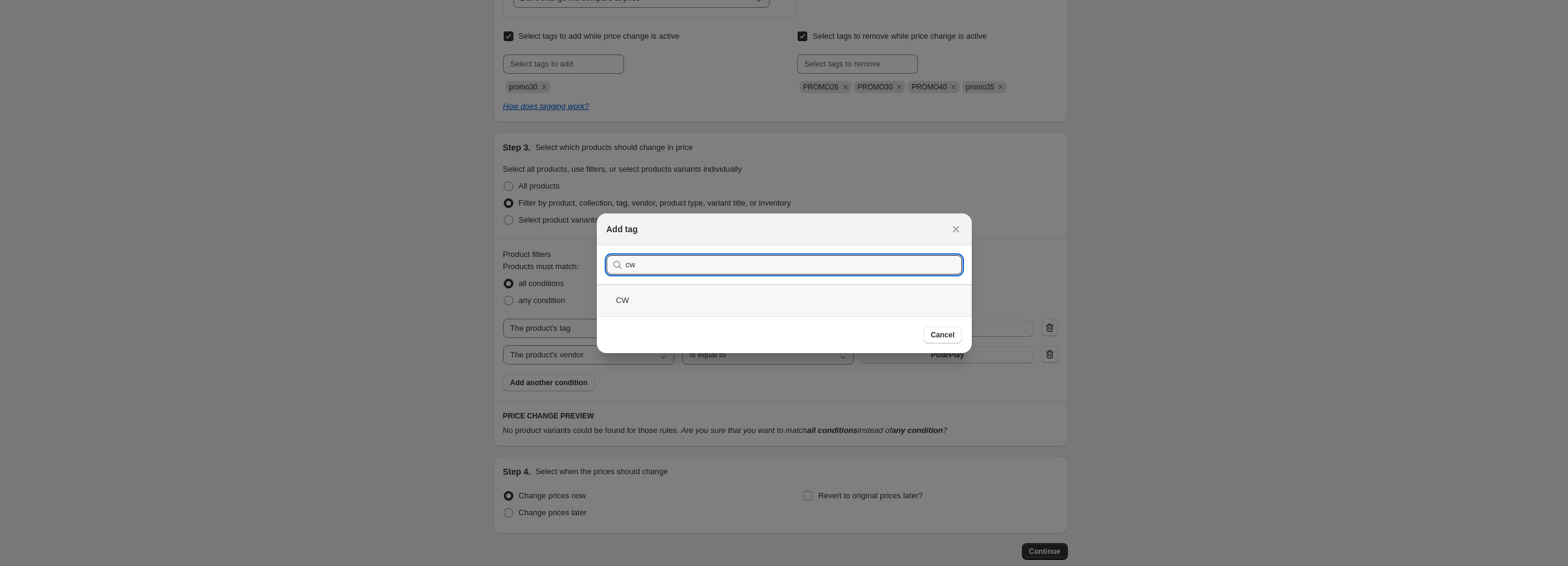
type input "cw"
click at [897, 303] on div "CW" at bounding box center [784, 299] width 375 height 32
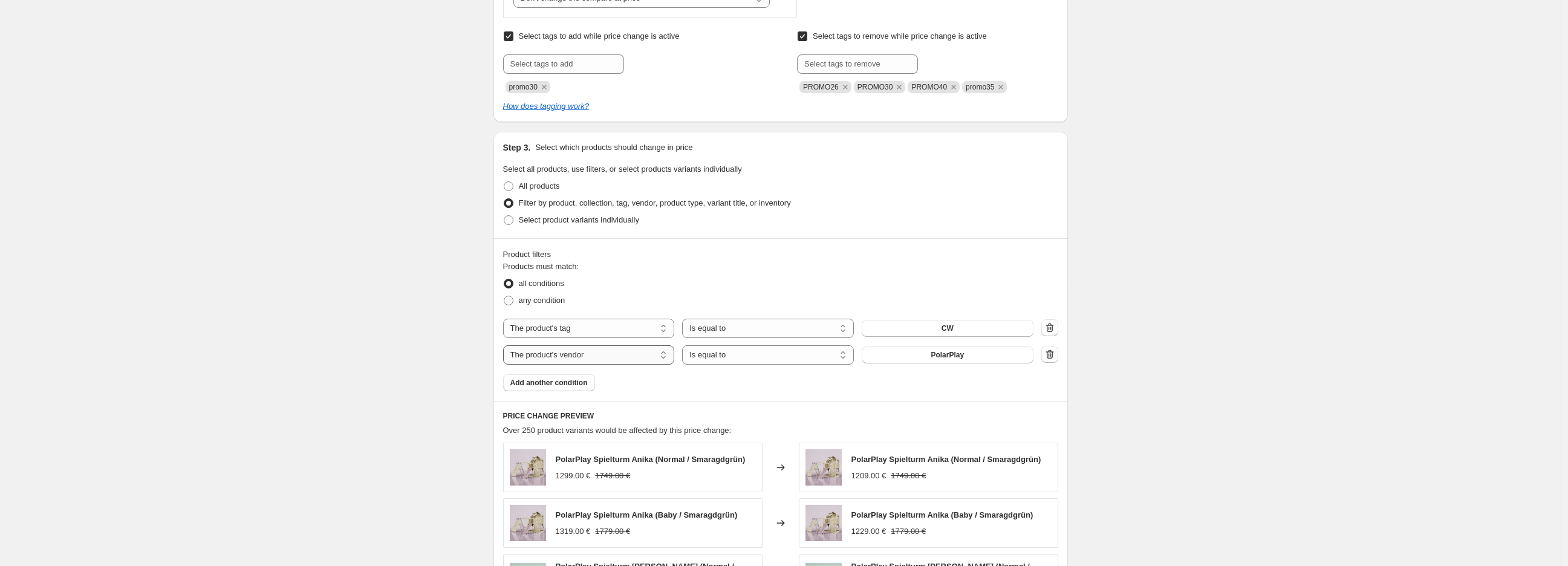
click at [595, 356] on select "The product The product's collection The product's tag The product's vendor The…" at bounding box center [588, 354] width 171 height 19
click at [437, 357] on div "Create new price [MEDICAL_DATA]. This page is ready Create new price [MEDICAL_D…" at bounding box center [780, 182] width 1561 height 1537
click at [561, 383] on span "Add another condition" at bounding box center [549, 383] width 77 height 10
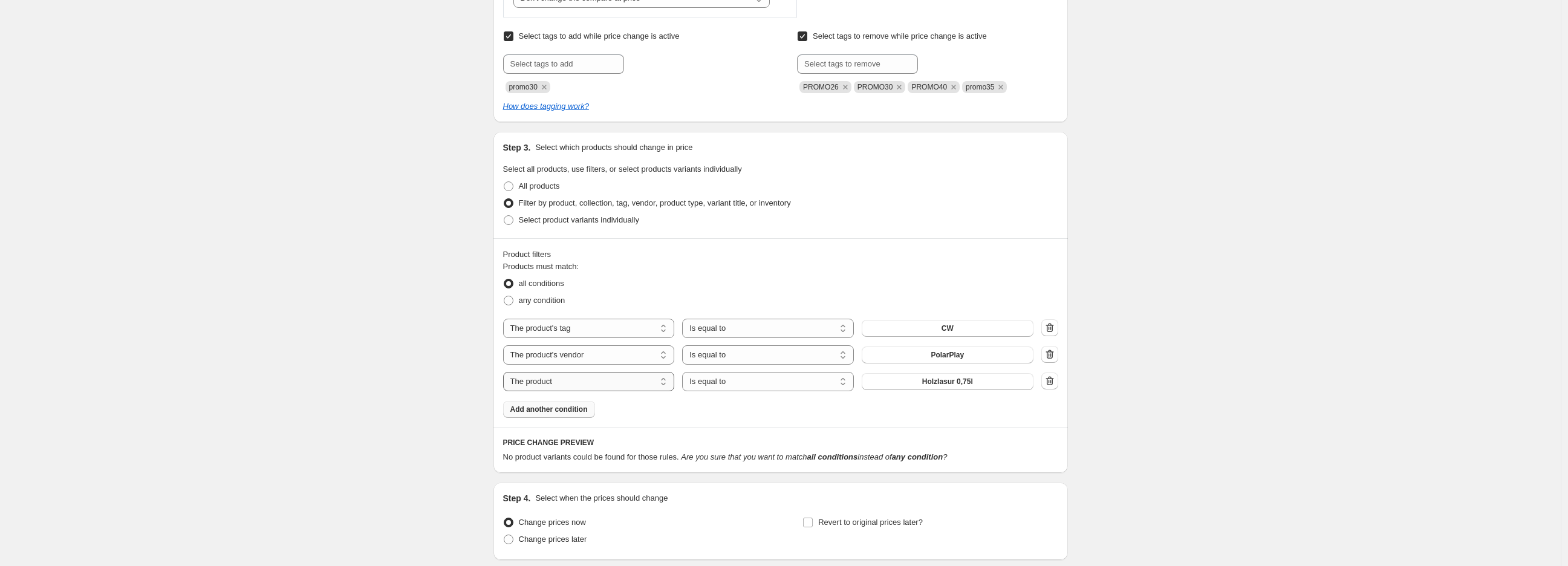
click at [561, 383] on select "The product The product's collection The product's tag The product's vendor The…" at bounding box center [588, 381] width 171 height 19
select select "collection"
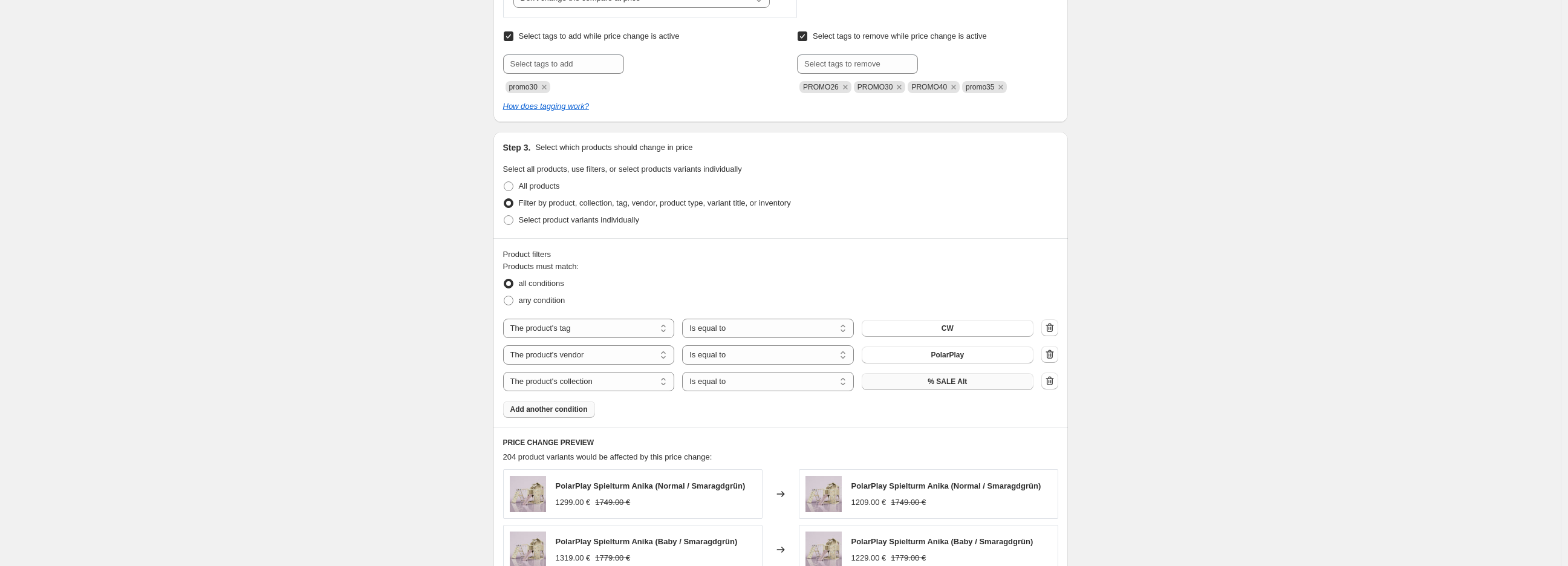
click at [937, 384] on span "% SALE Alt" at bounding box center [947, 381] width 39 height 10
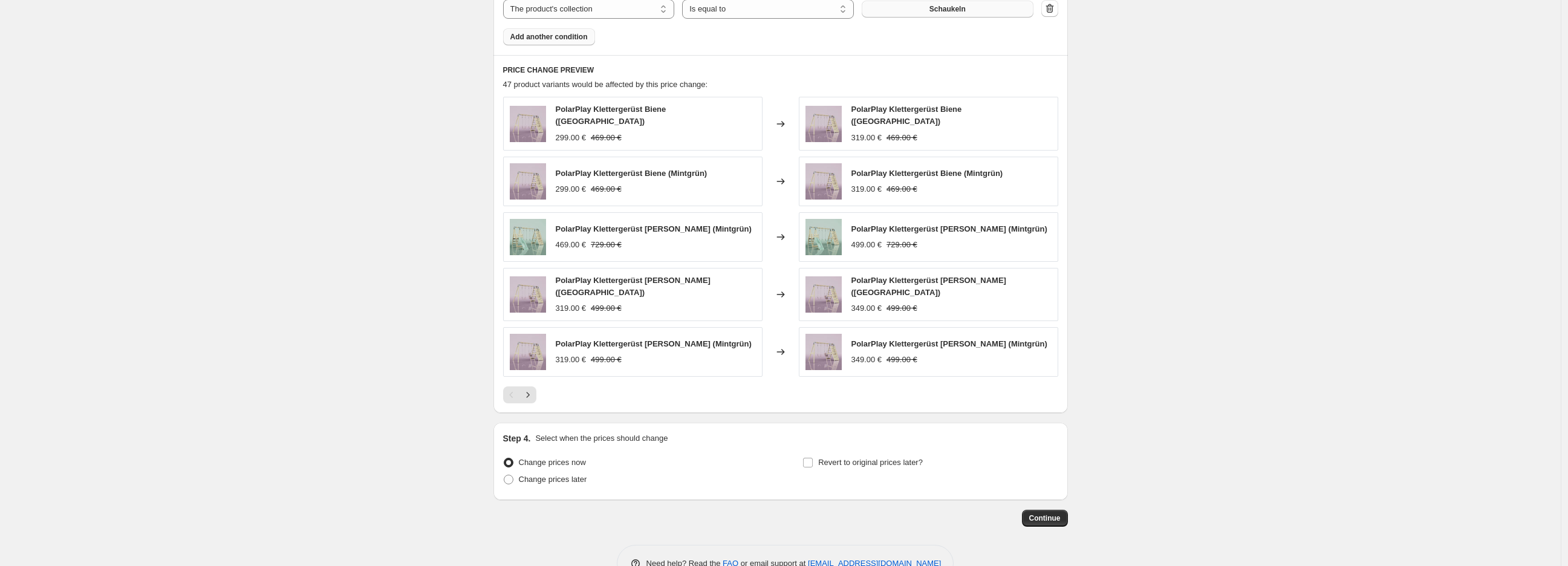
scroll to position [962, 0]
click at [537, 386] on button "Next" at bounding box center [528, 392] width 16 height 16
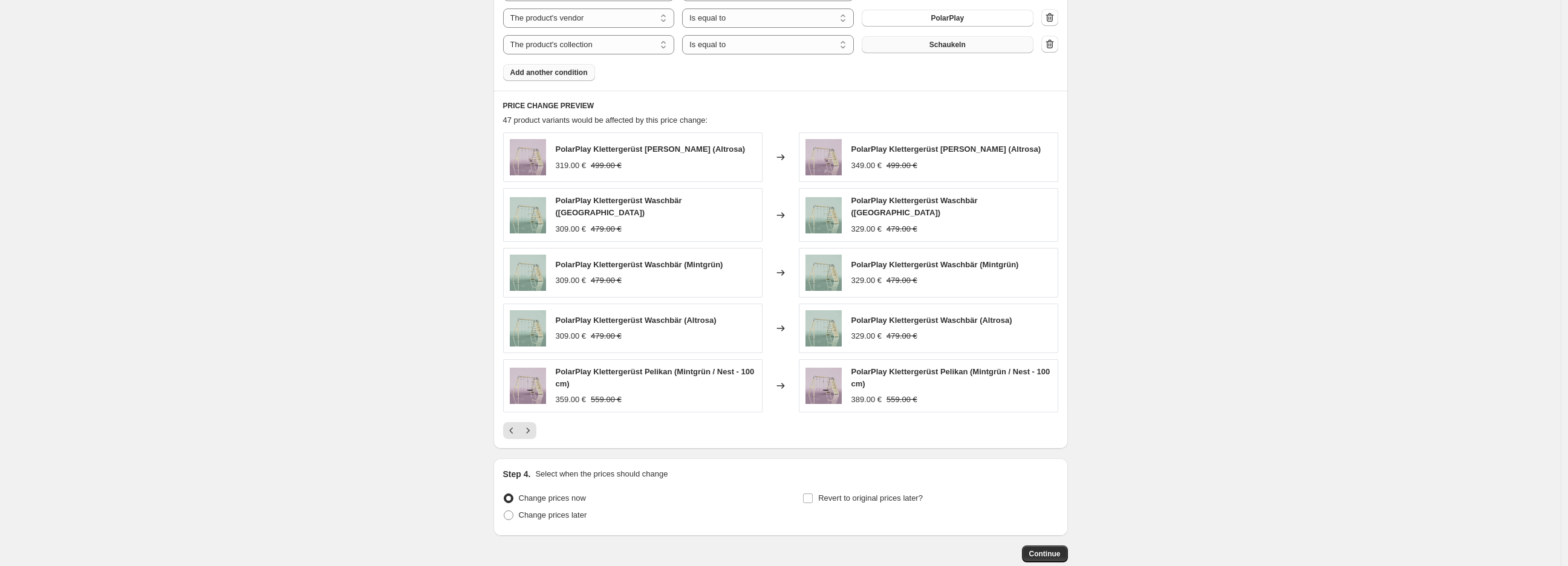
scroll to position [990, 0]
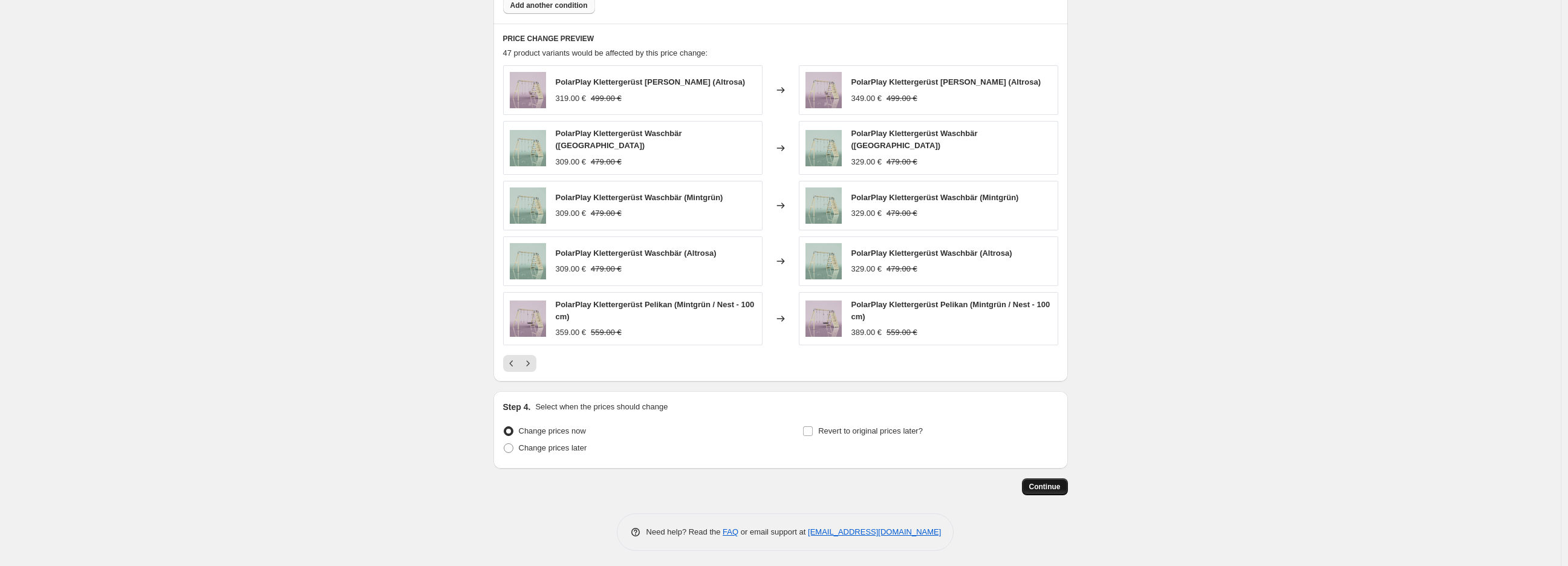
click at [1056, 482] on span "Continue" at bounding box center [1045, 486] width 31 height 10
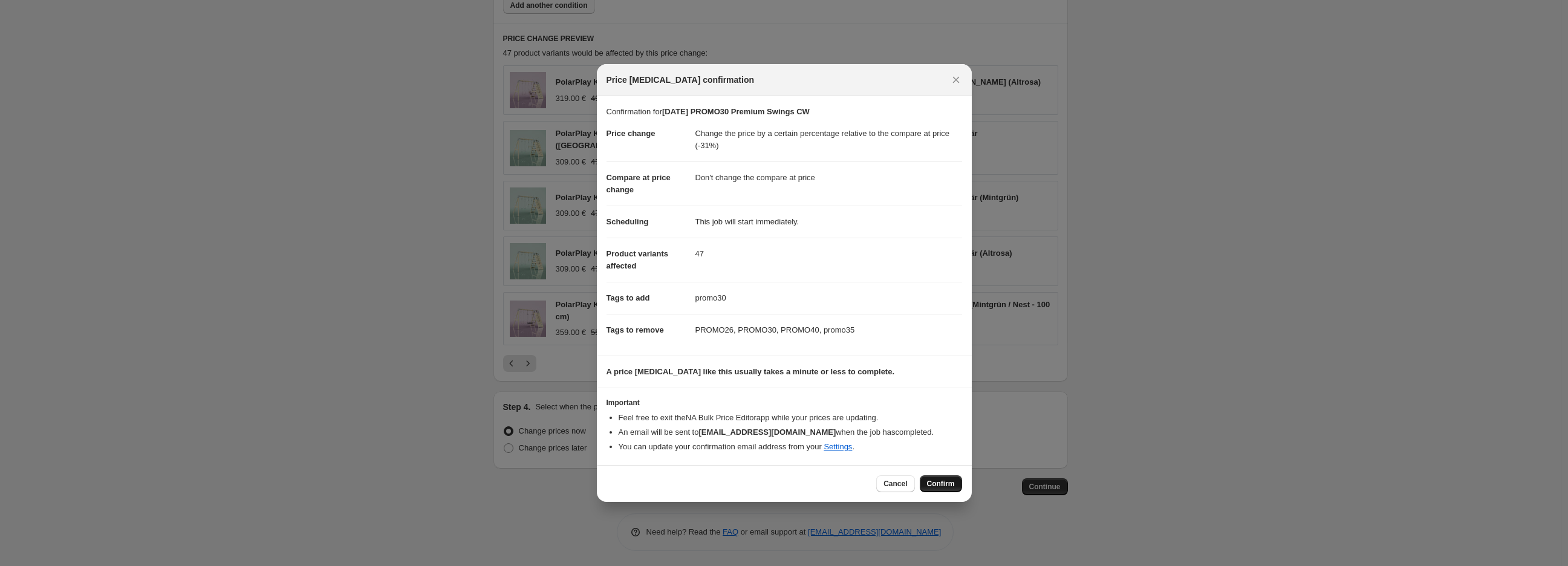
click at [937, 486] on span "Confirm" at bounding box center [941, 484] width 27 height 10
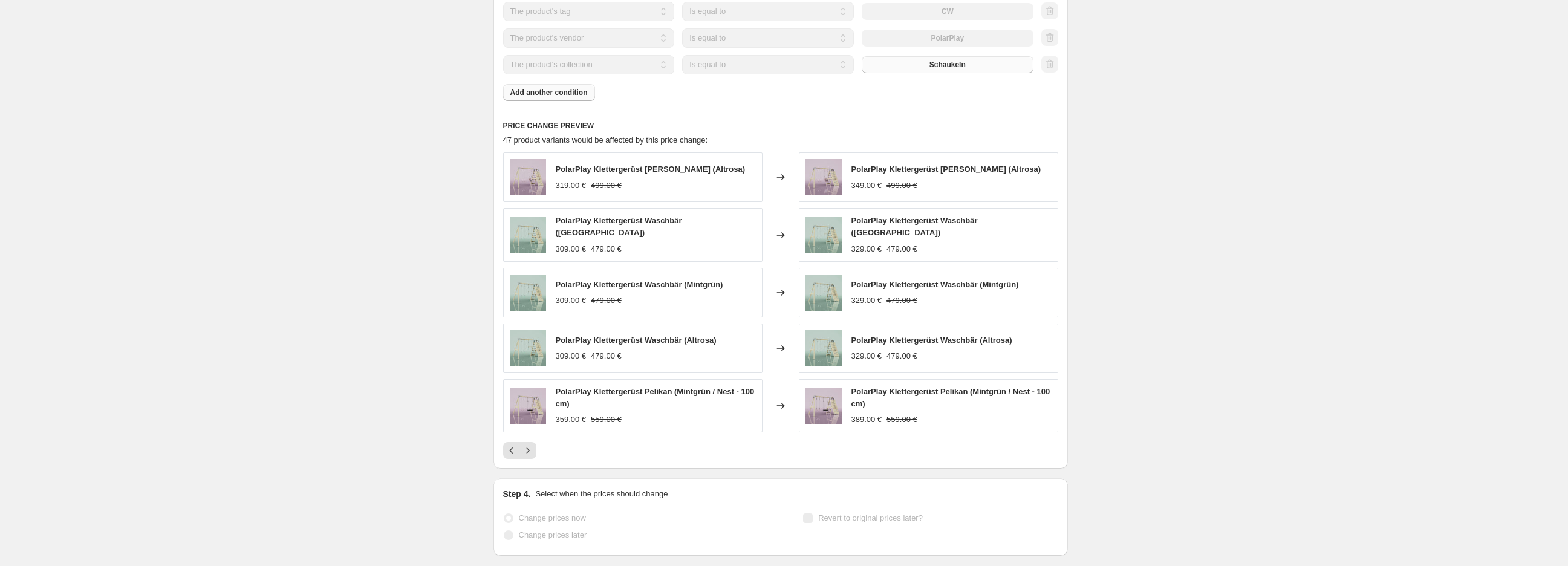
scroll to position [1022, 0]
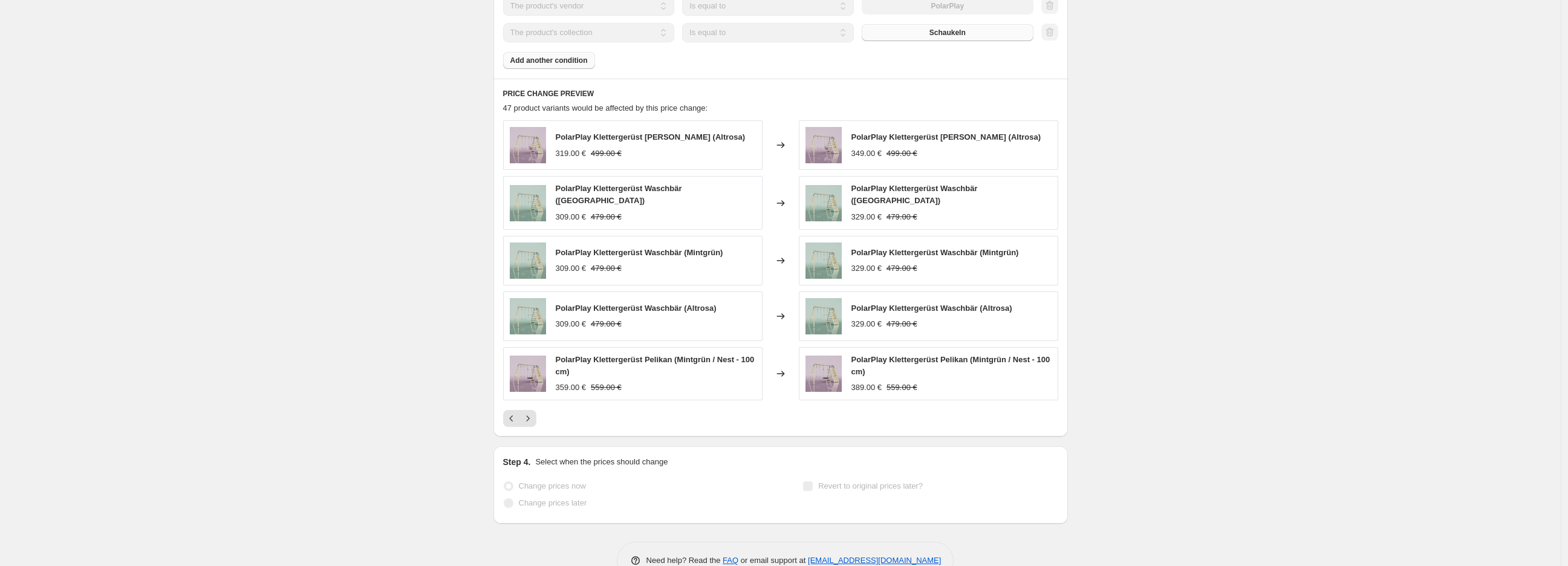
select select "pcap"
select select "no_change"
select select "tag"
select select "vendor"
select select "collection"
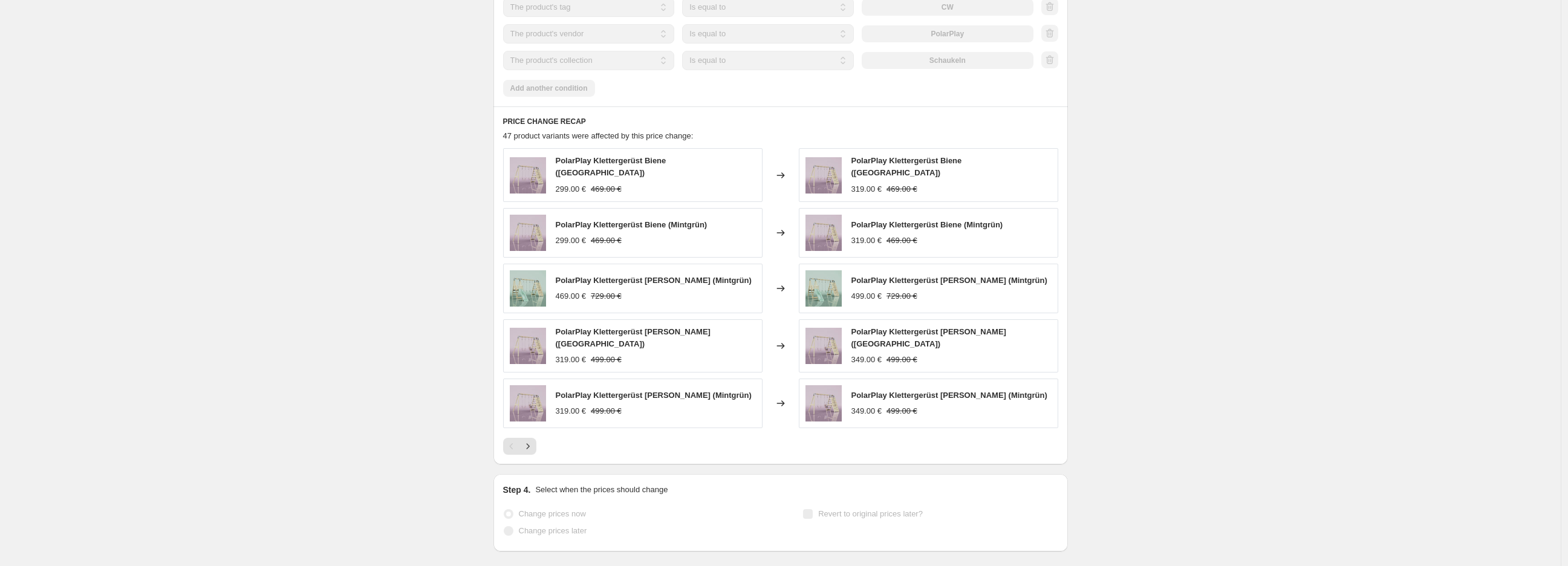
scroll to position [0, 0]
